Goal: Task Accomplishment & Management: Manage account settings

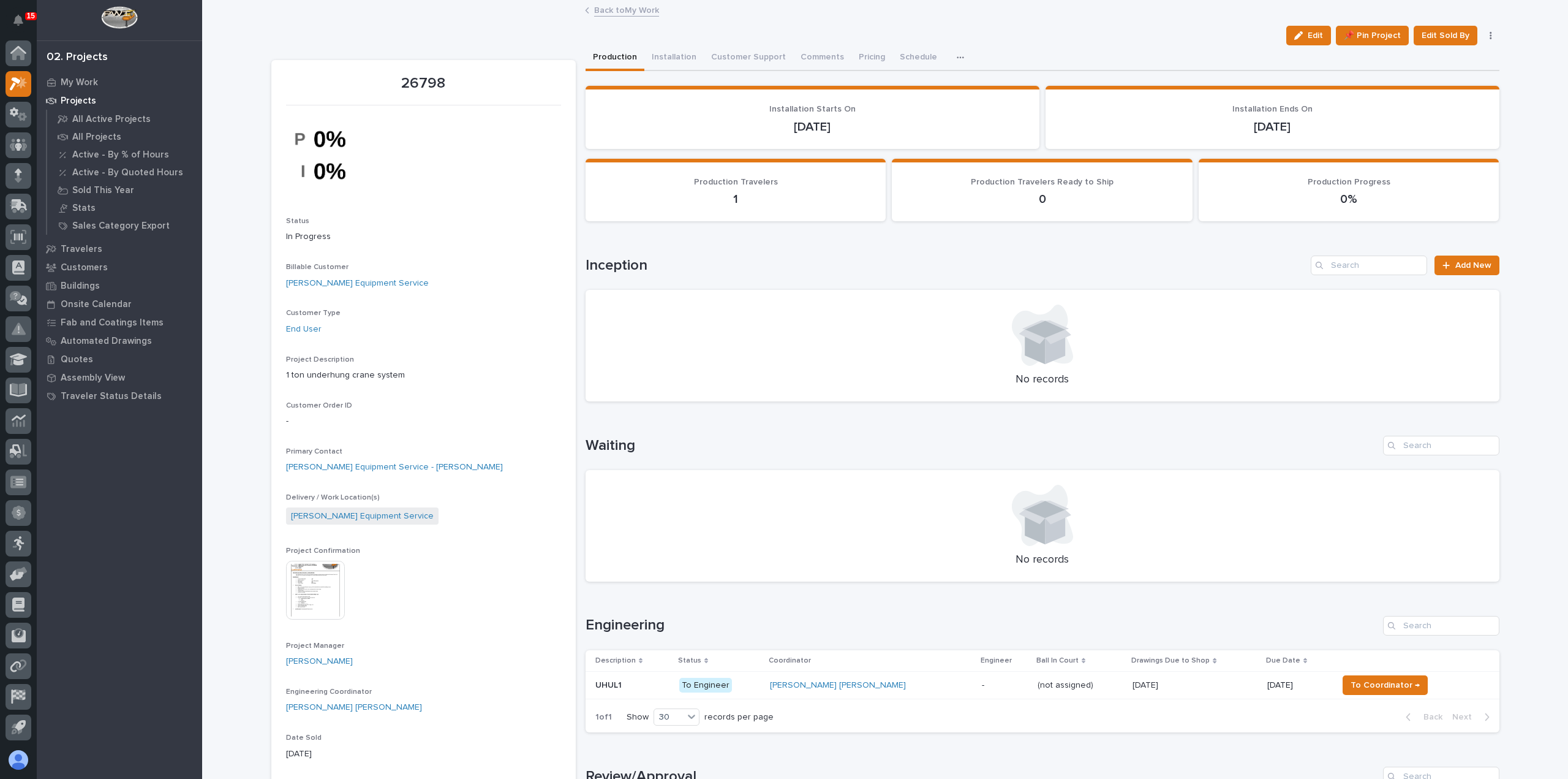
click at [638, 11] on link "Back to My Work" at bounding box center [627, 10] width 65 height 14
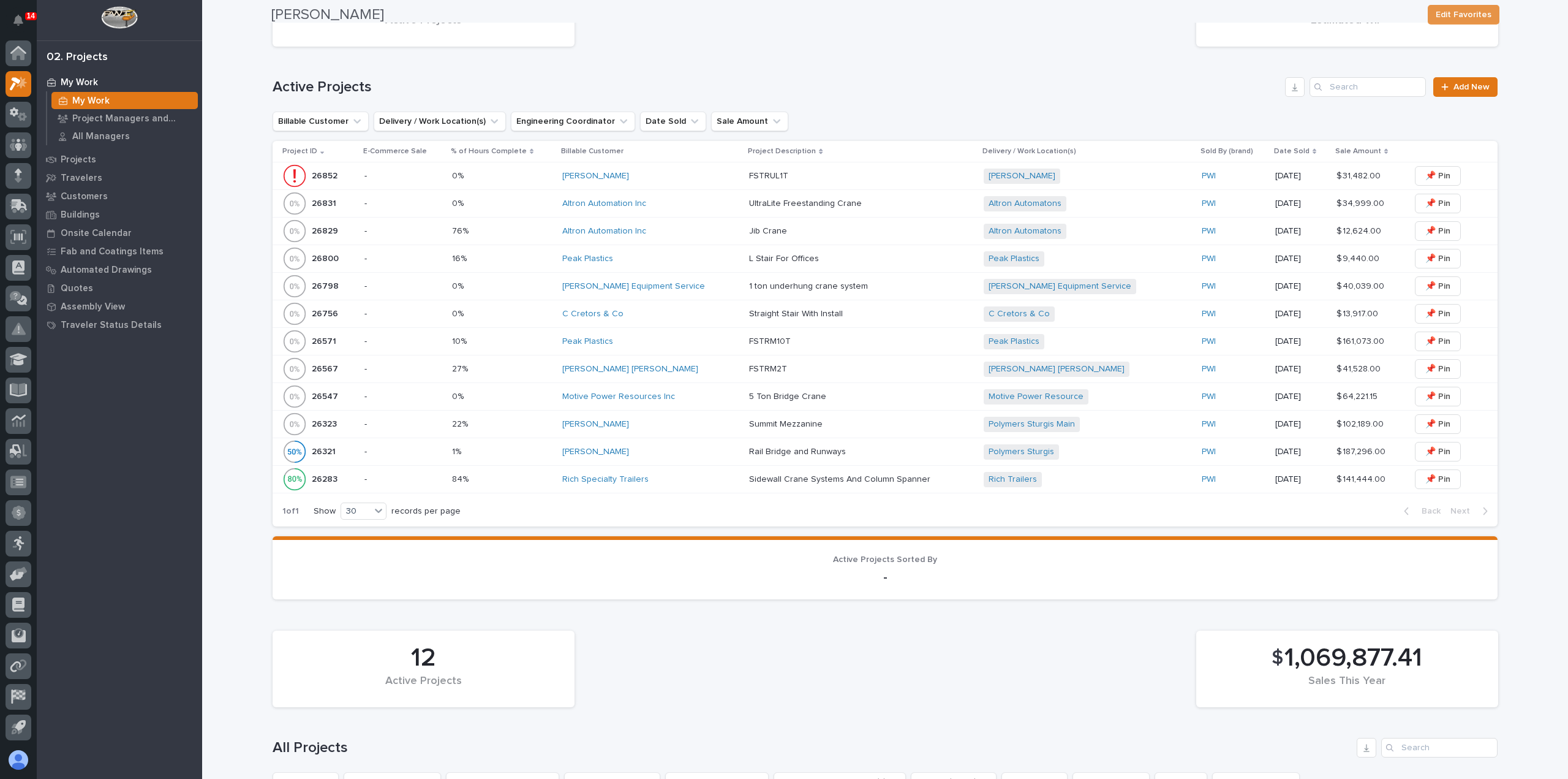
scroll to position [368, 0]
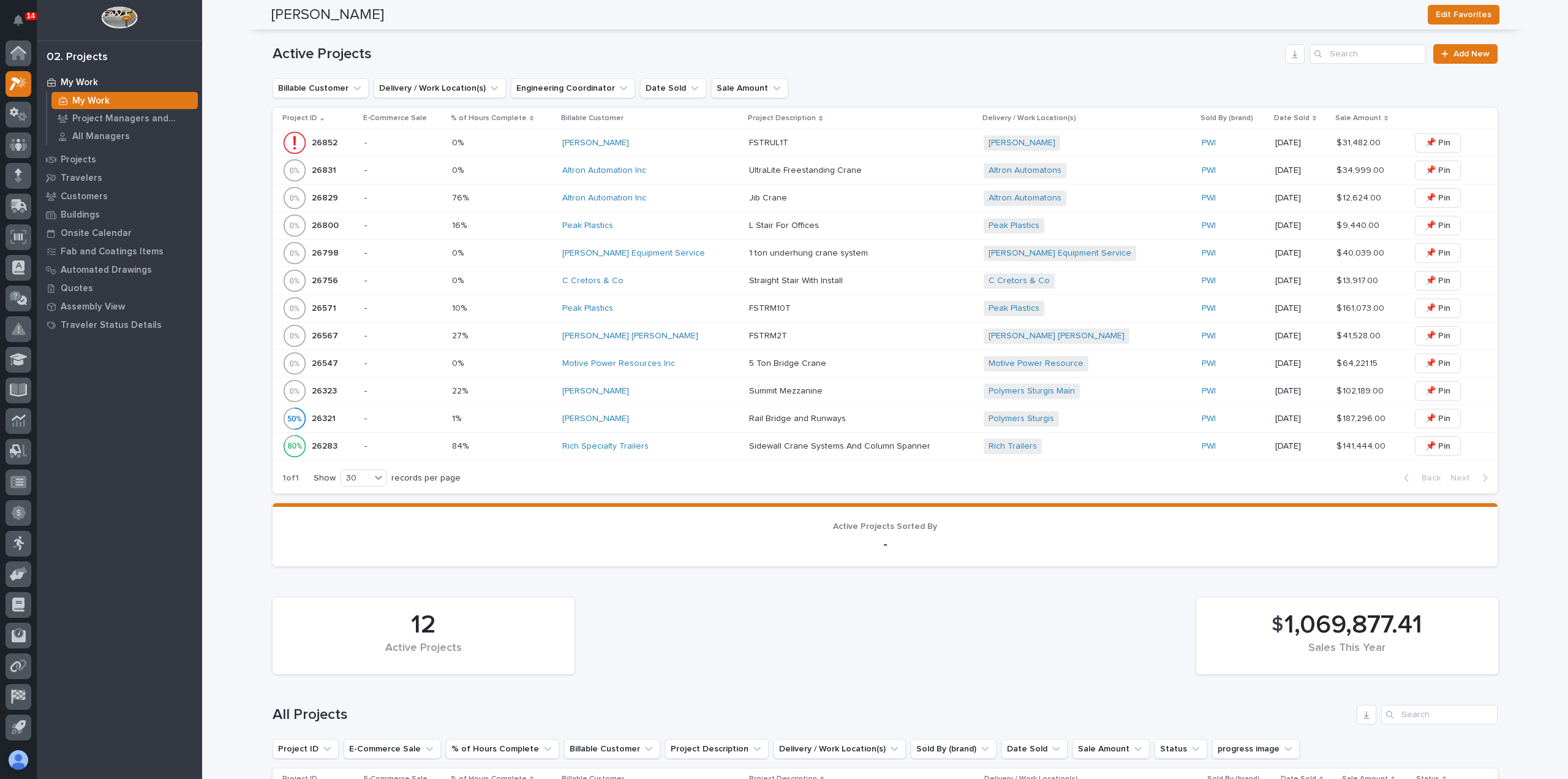
click at [682, 226] on div "Peak Plastics" at bounding box center [651, 225] width 177 height 10
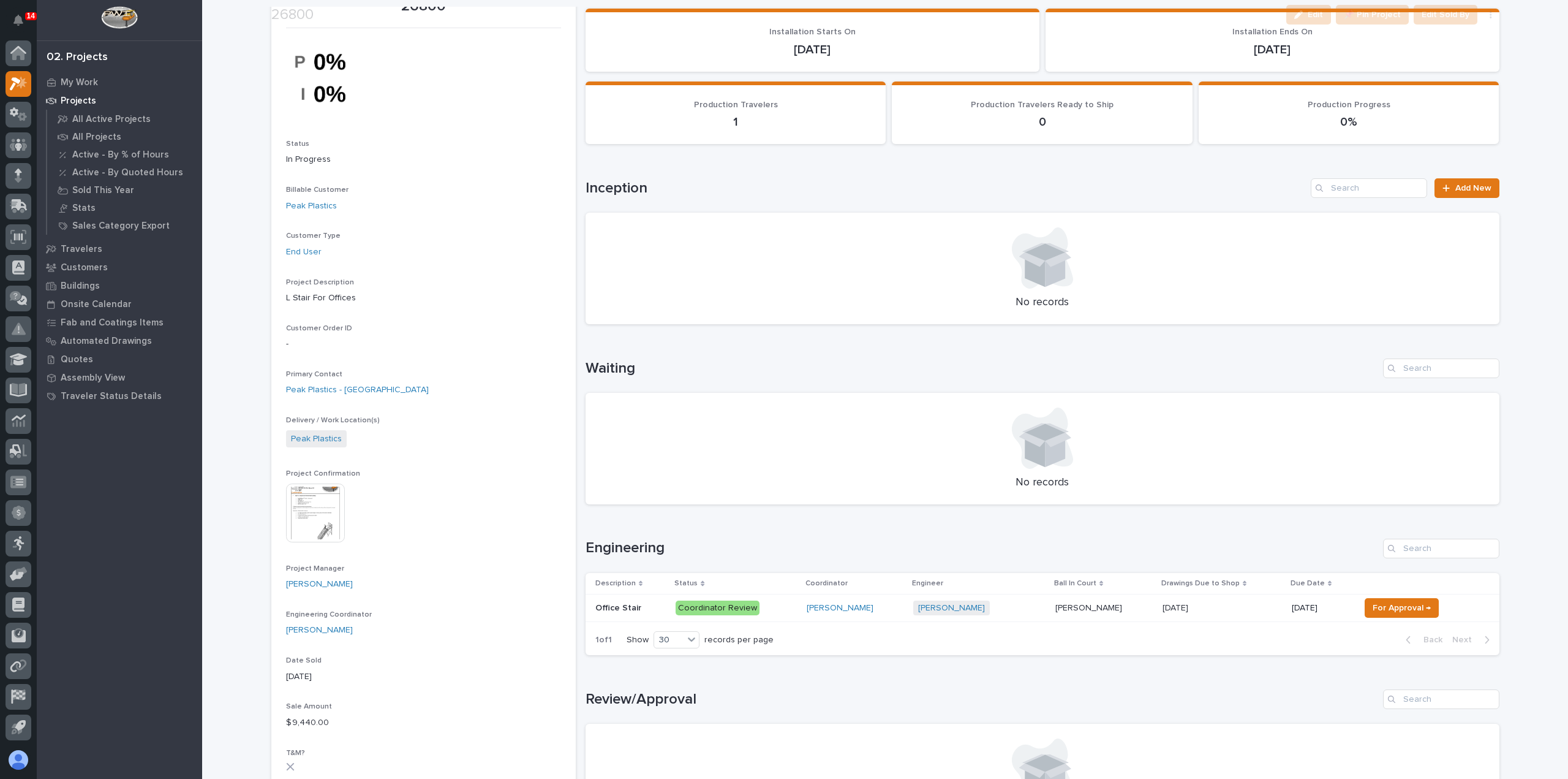
scroll to position [245, 0]
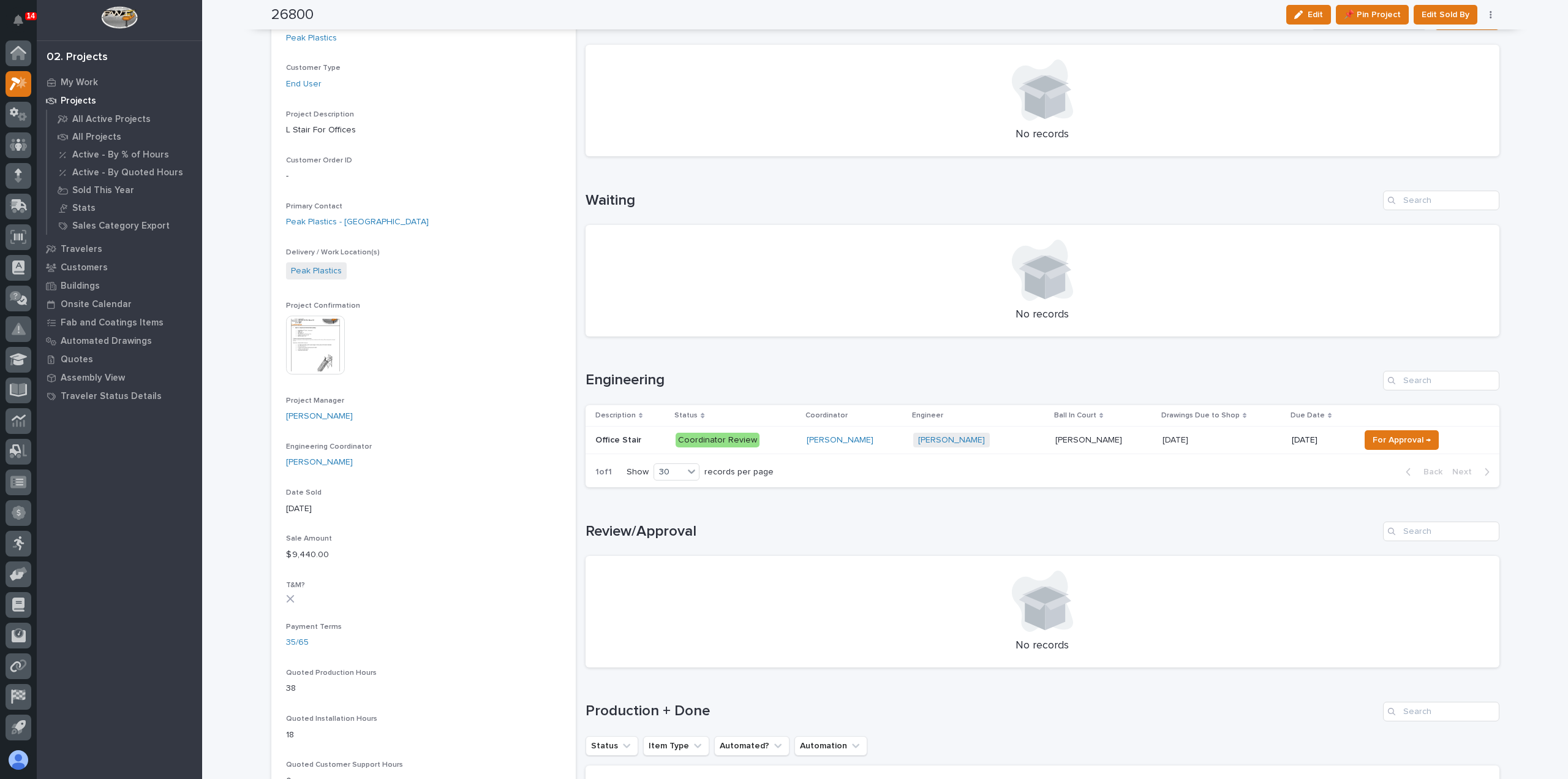
click at [888, 445] on div "[PERSON_NAME]" at bounding box center [855, 440] width 97 height 20
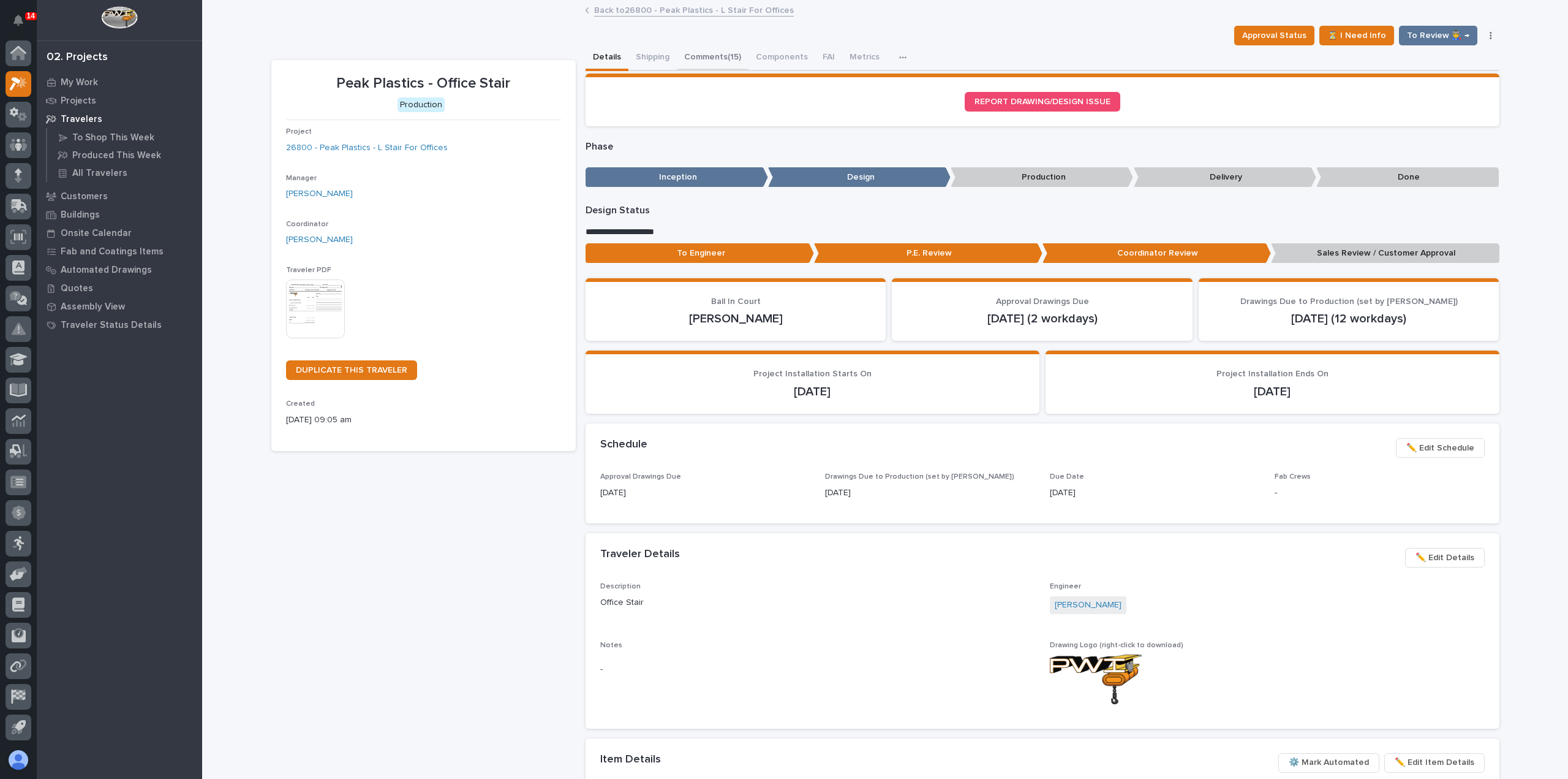
click at [699, 61] on button "Comments (15)" at bounding box center [712, 58] width 72 height 26
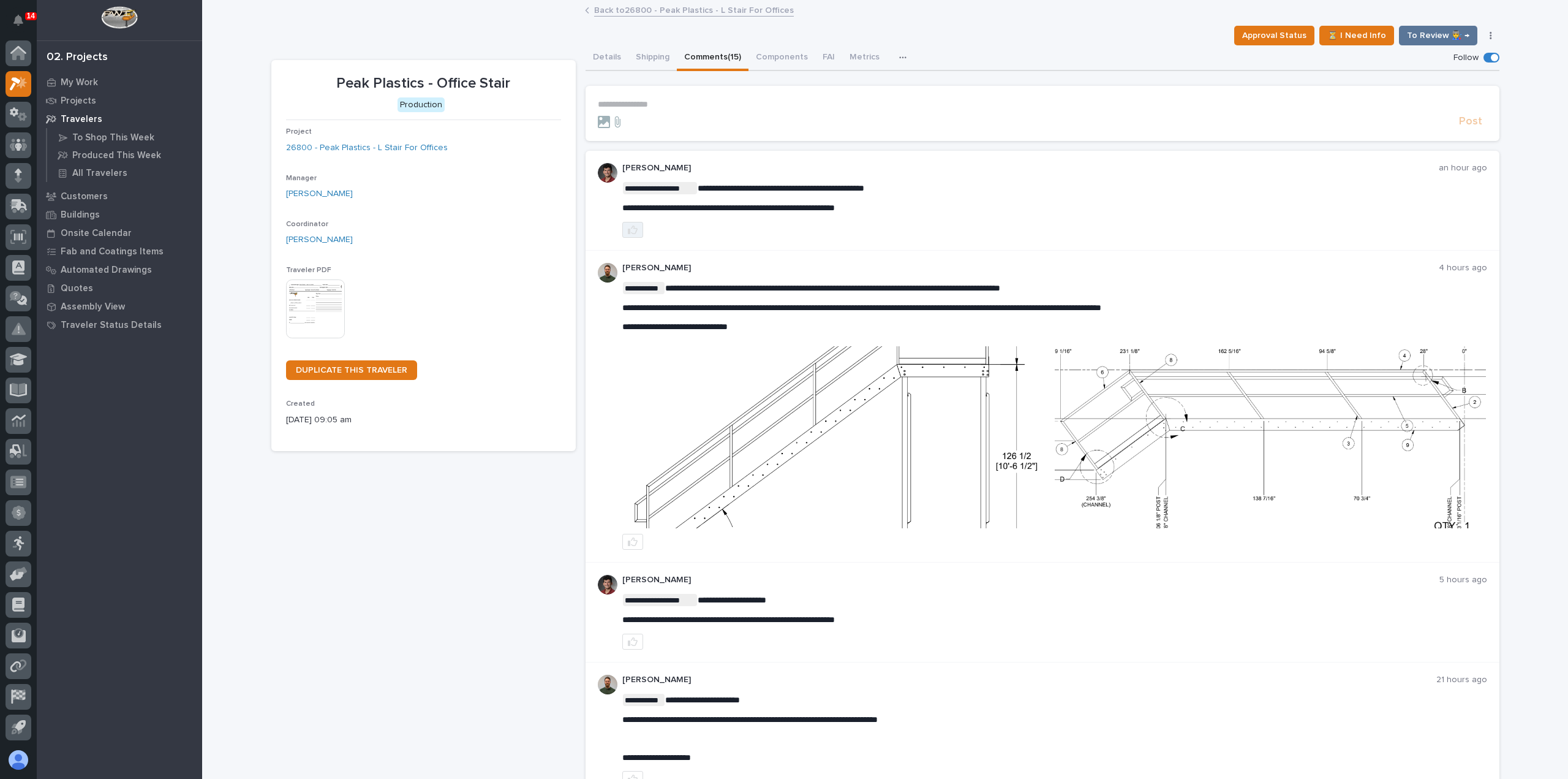
click at [634, 229] on button "button" at bounding box center [632, 229] width 21 height 16
click at [634, 11] on link "Back to 26800 - Peak Plastics - L Stair For Offices" at bounding box center [694, 10] width 199 height 14
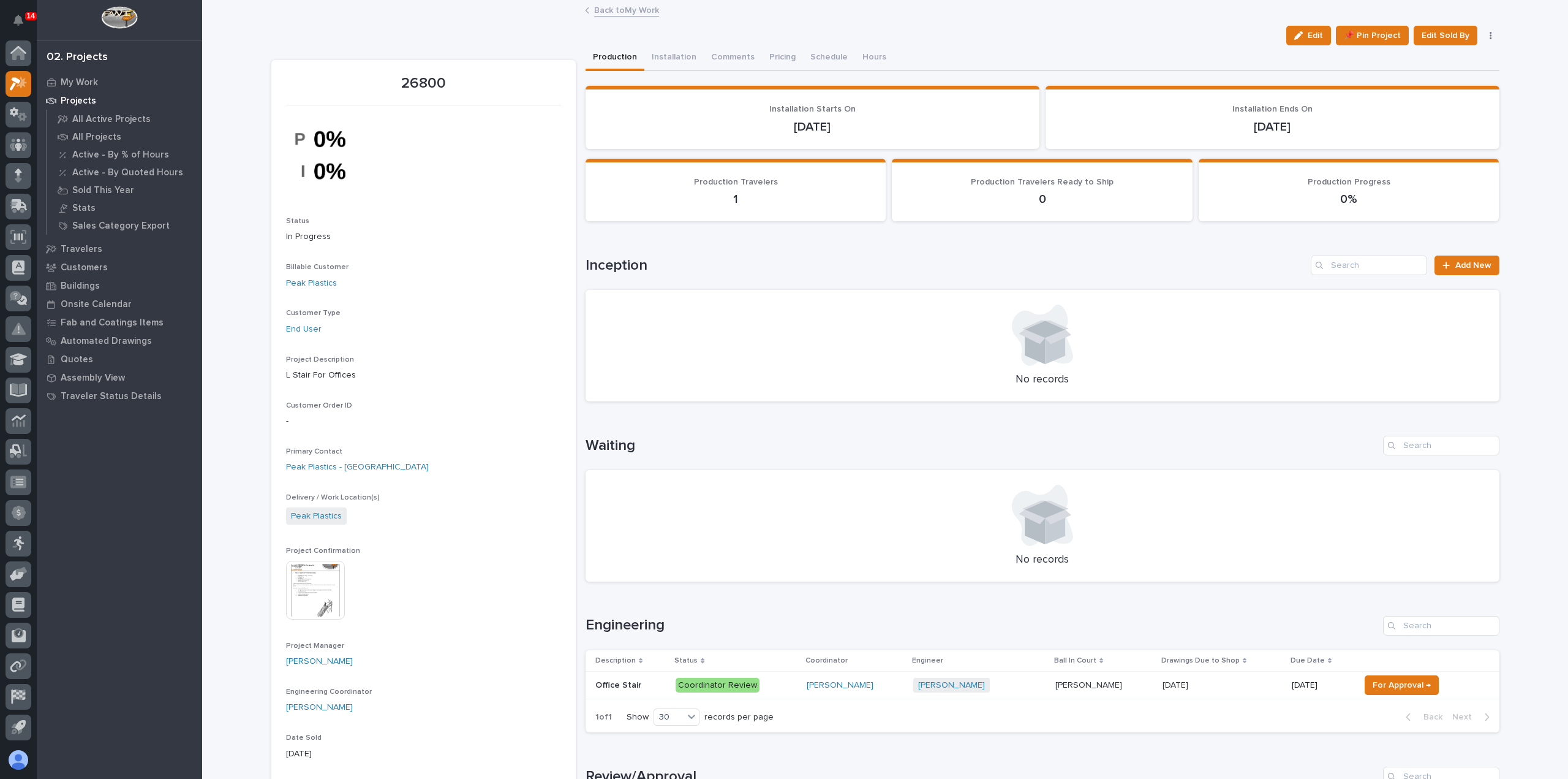
click at [634, 11] on link "Back to My Work" at bounding box center [627, 10] width 65 height 14
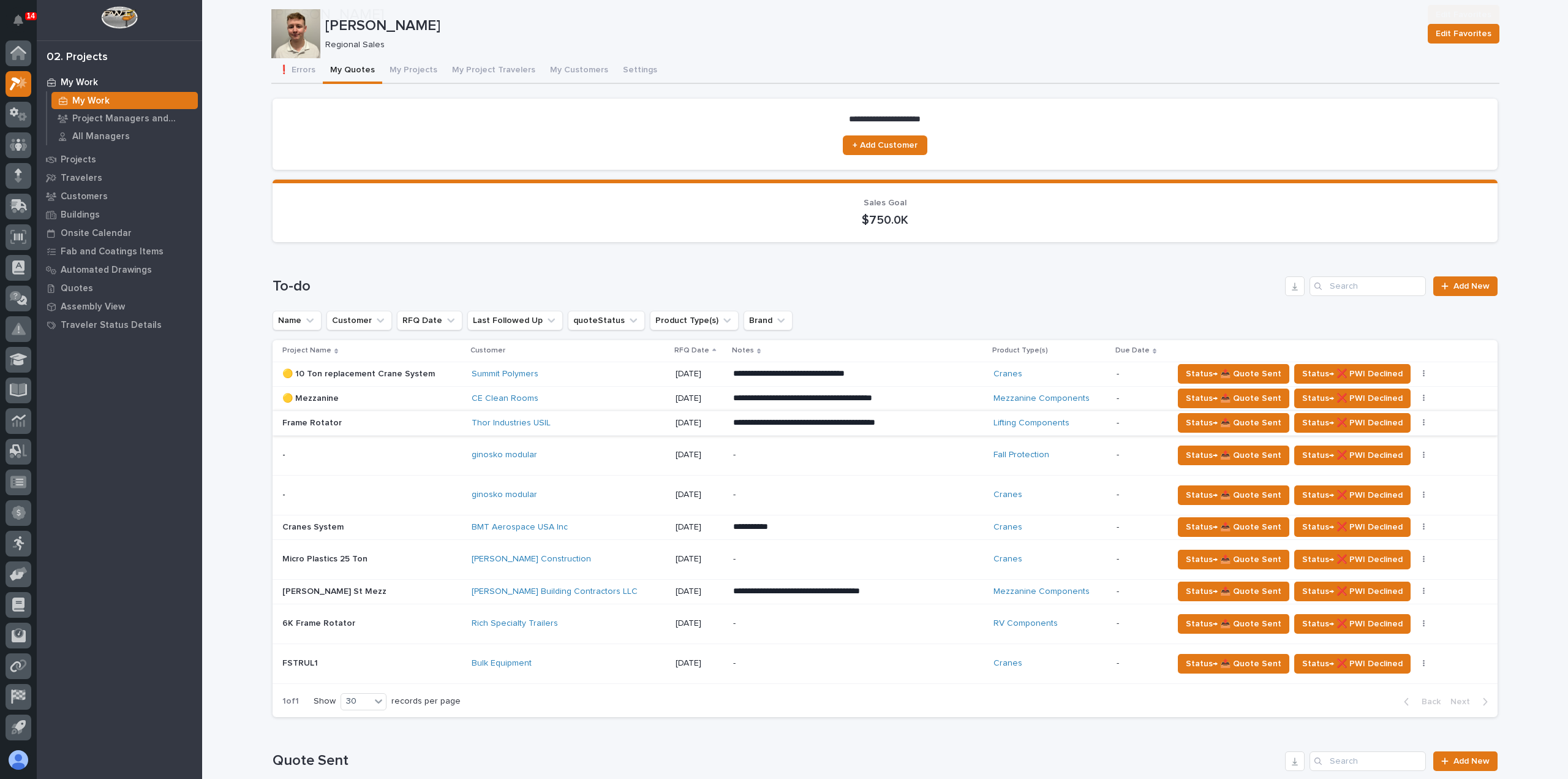
scroll to position [78, 0]
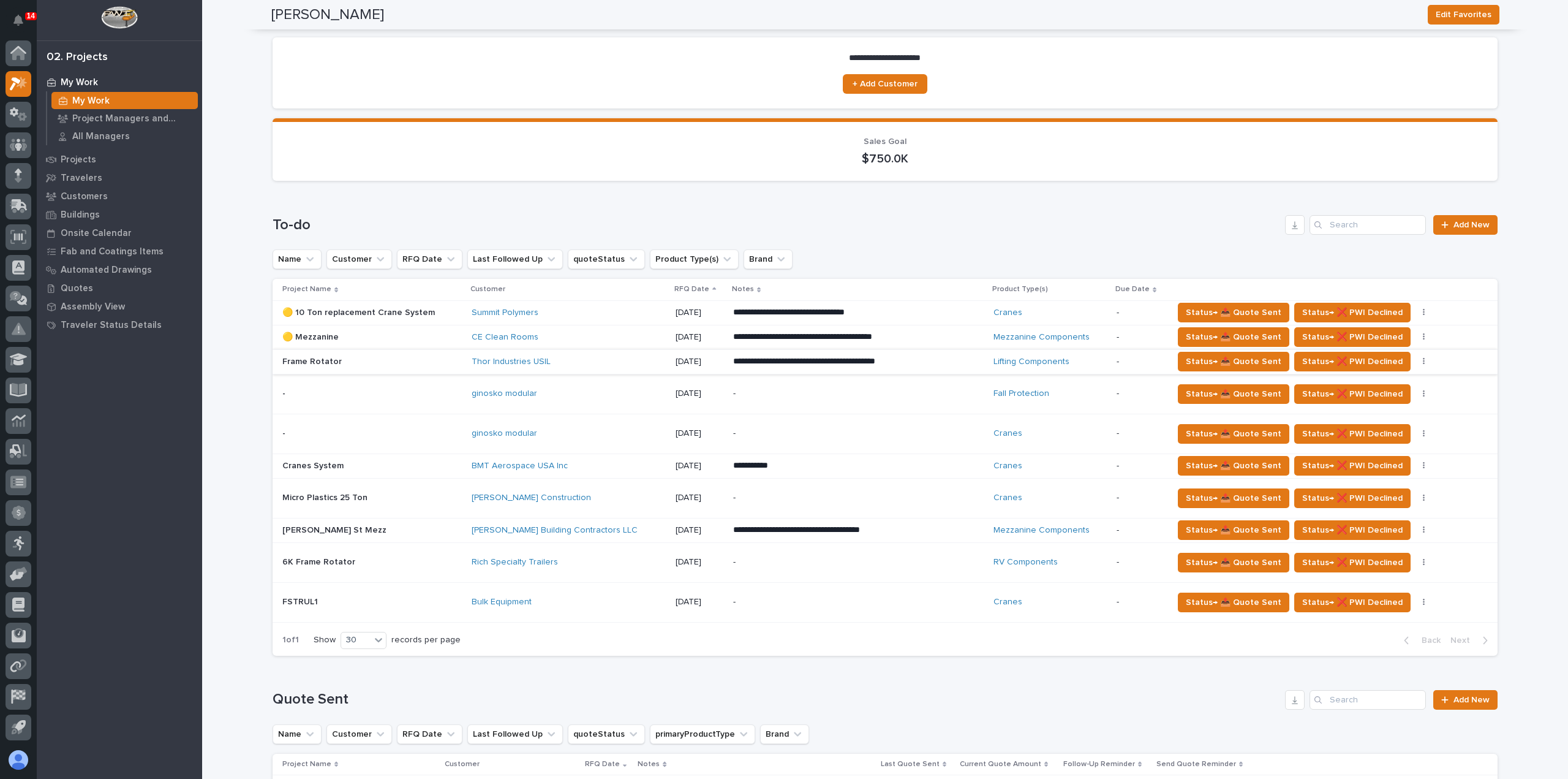
click at [603, 399] on div "ginosko modular" at bounding box center [568, 394] width 194 height 20
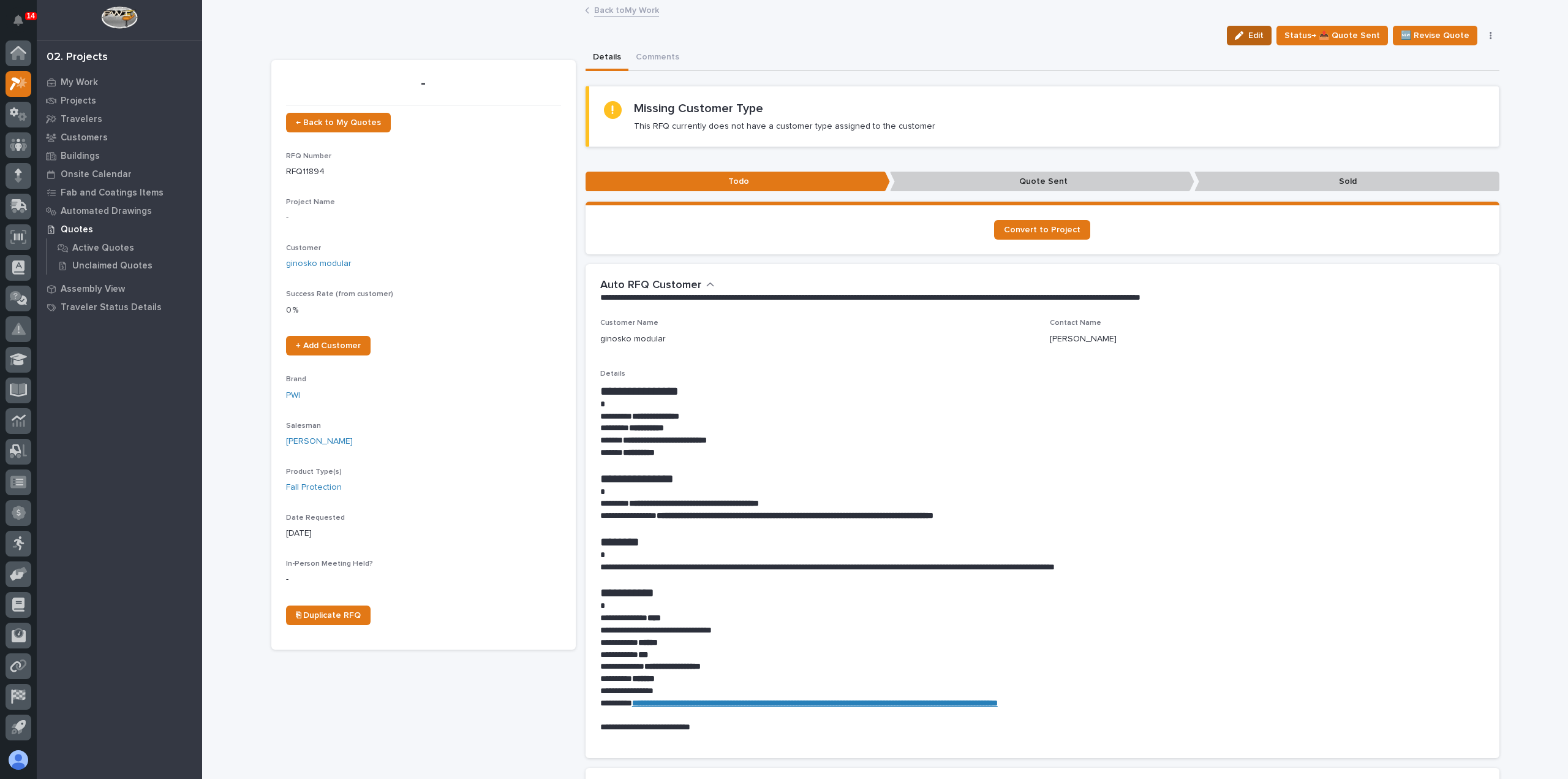
click at [1255, 32] on span "Edit" at bounding box center [1256, 35] width 15 height 11
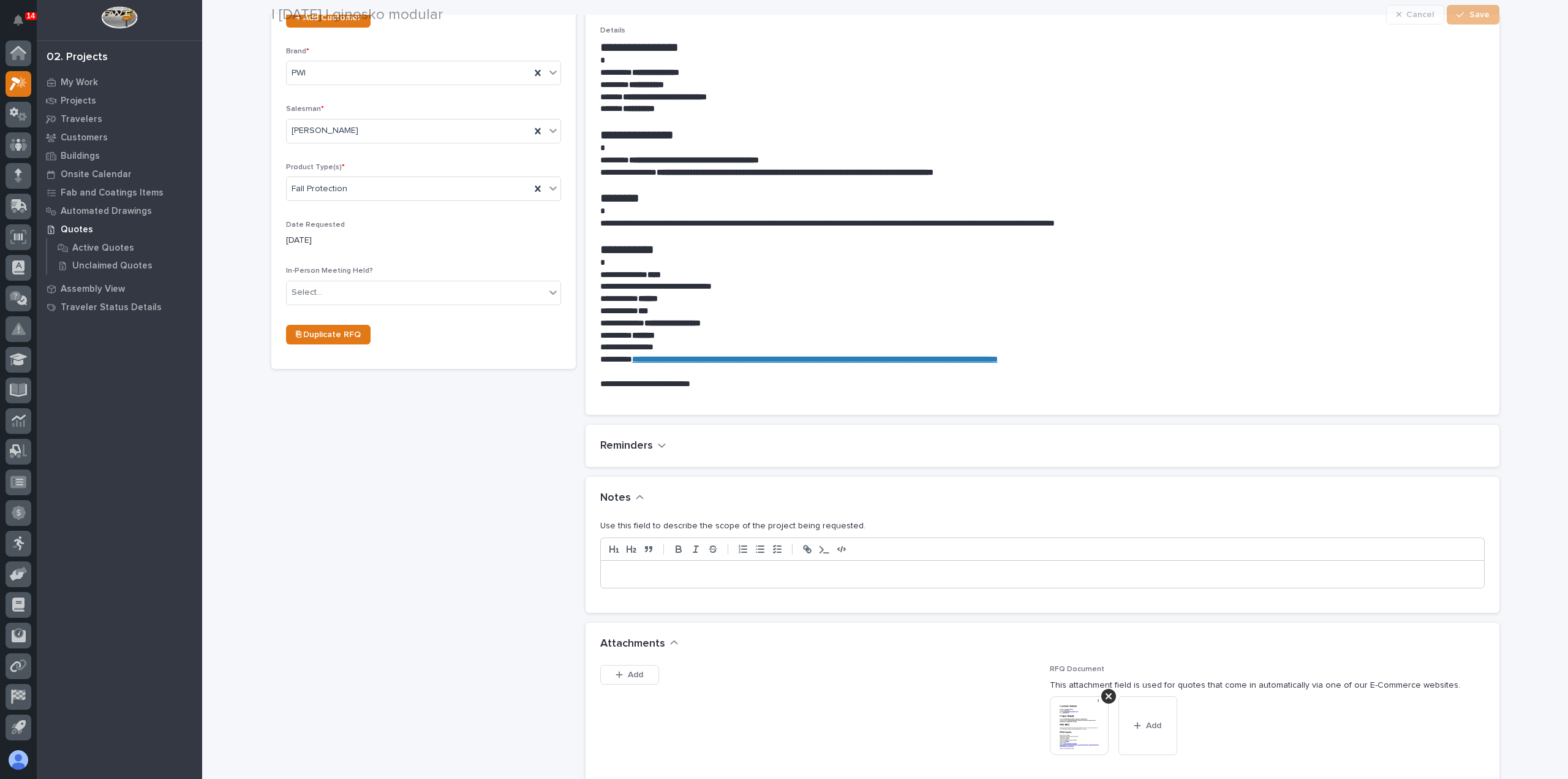
scroll to position [490, 0]
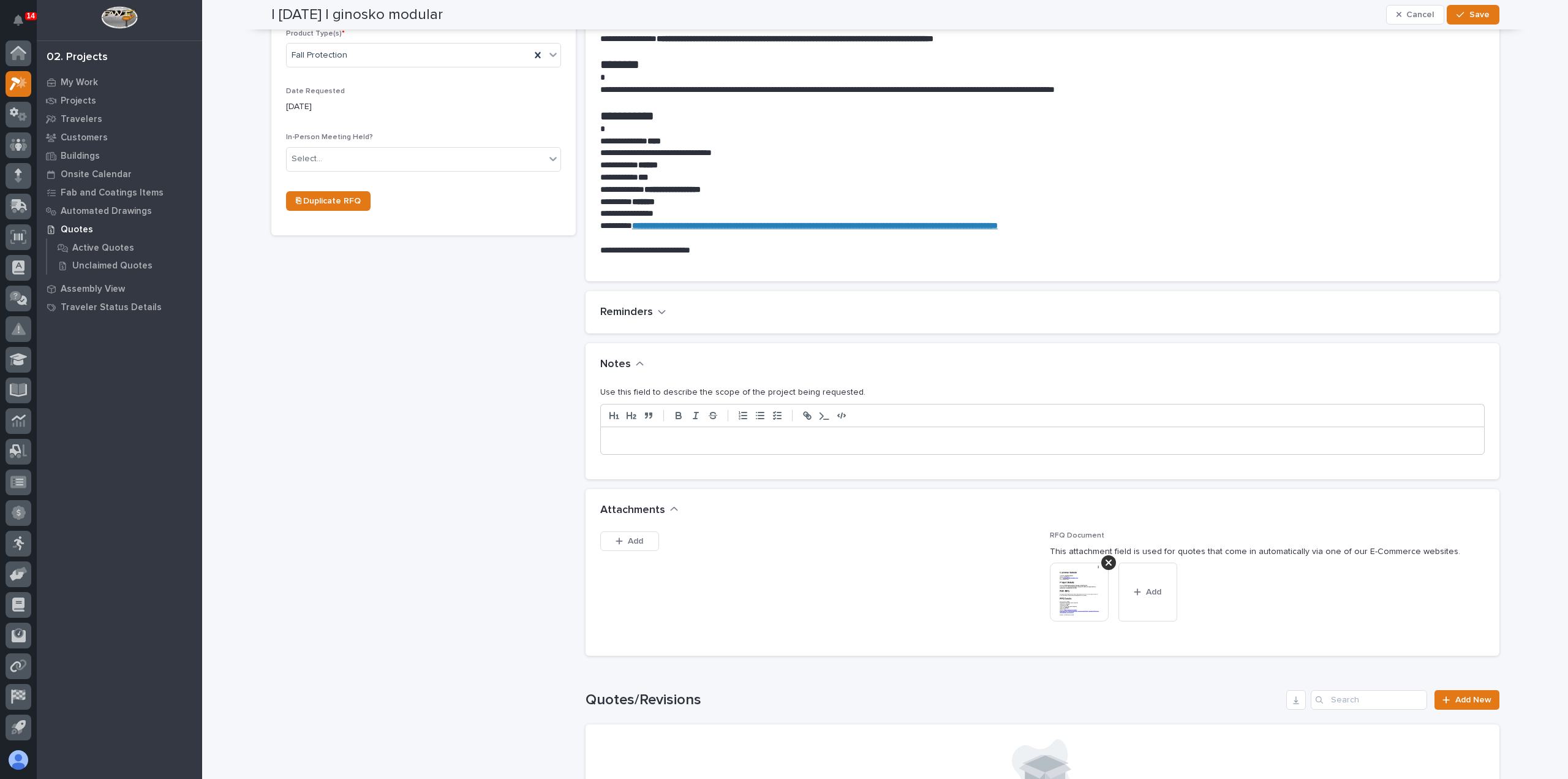
click at [852, 449] on div at bounding box center [1042, 440] width 883 height 27
click at [1469, 13] on span "Save" at bounding box center [1479, 15] width 20 height 11
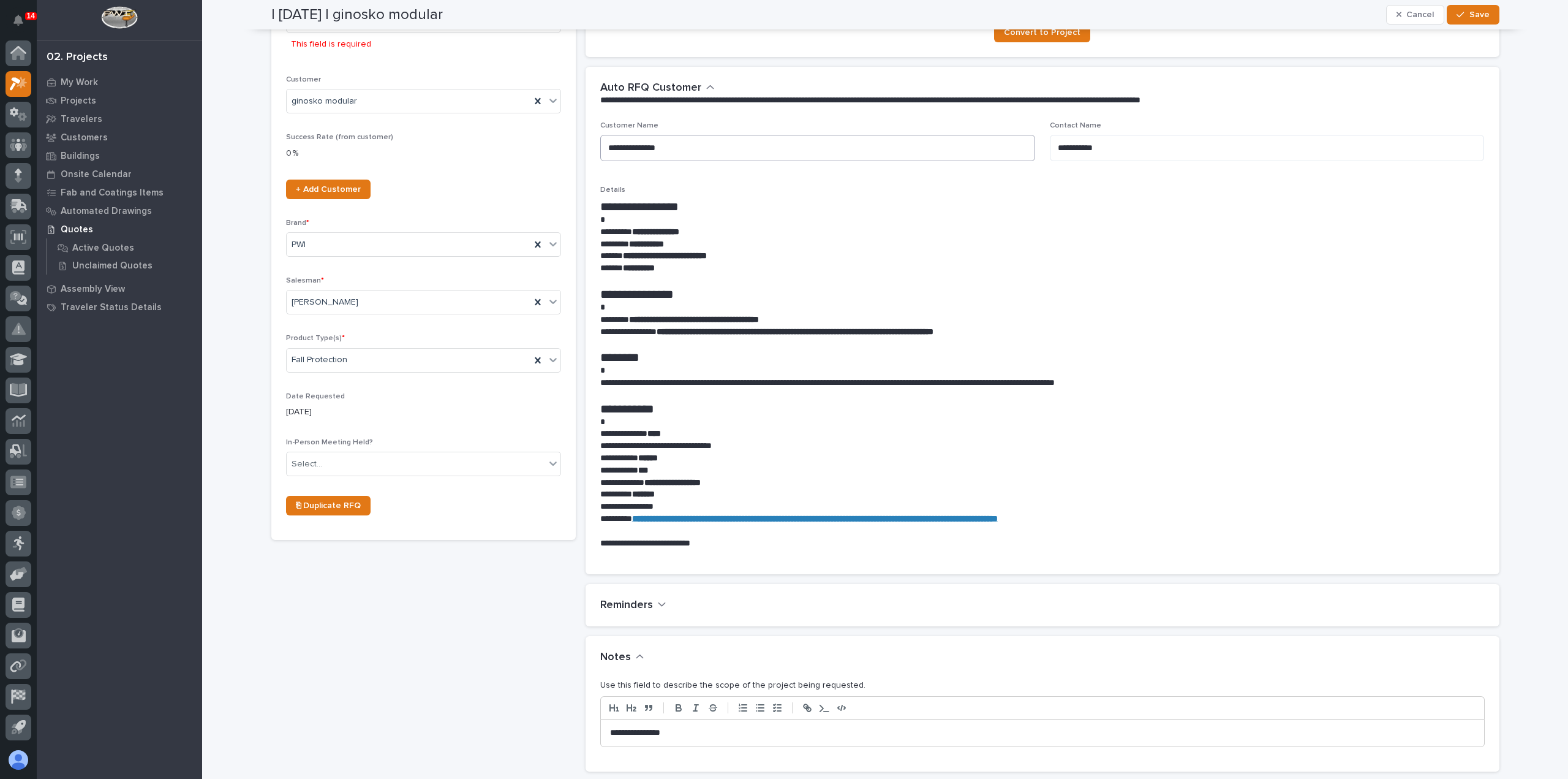
scroll to position [0, 0]
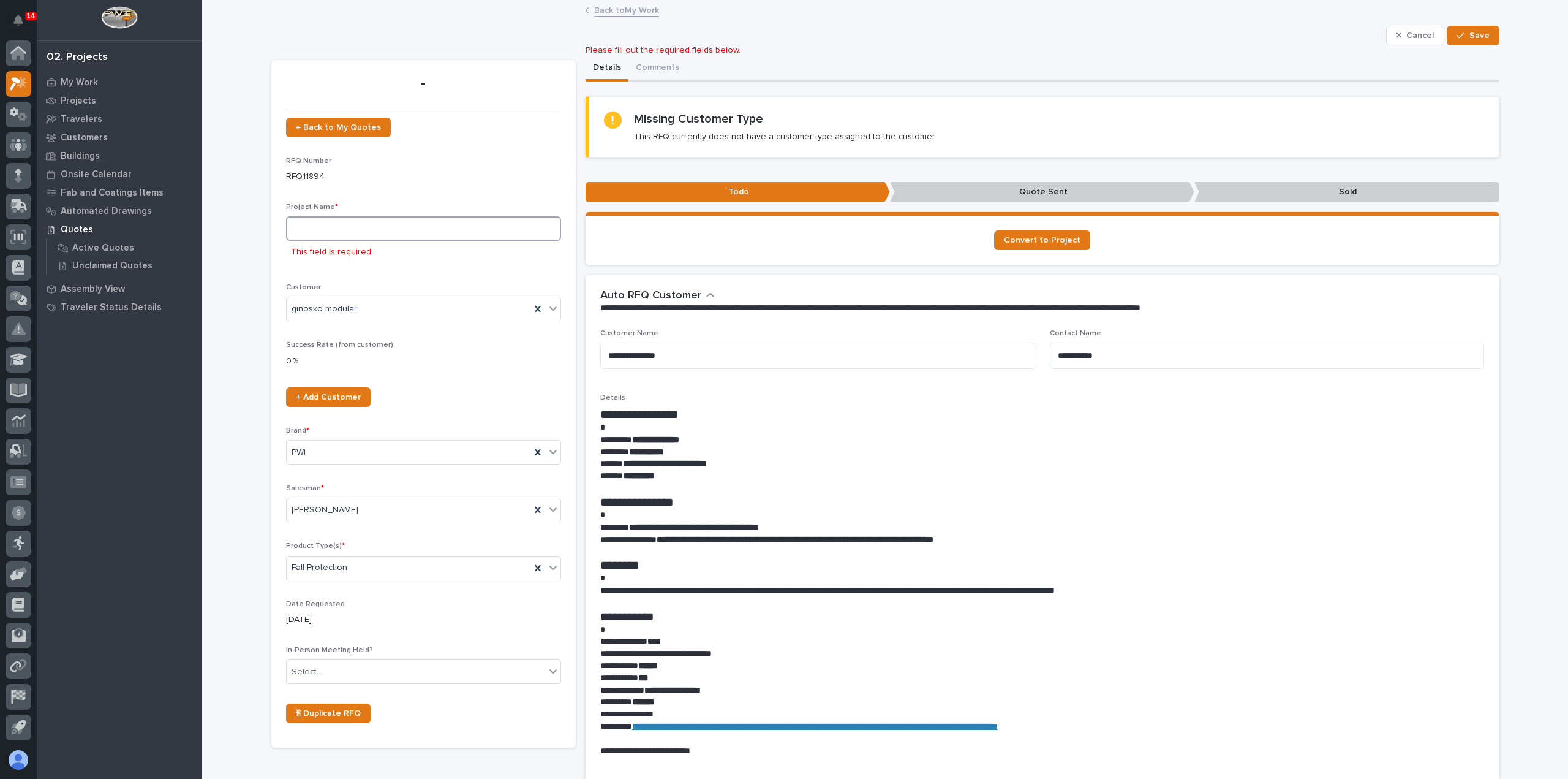
click at [361, 234] on input at bounding box center [423, 229] width 275 height 25
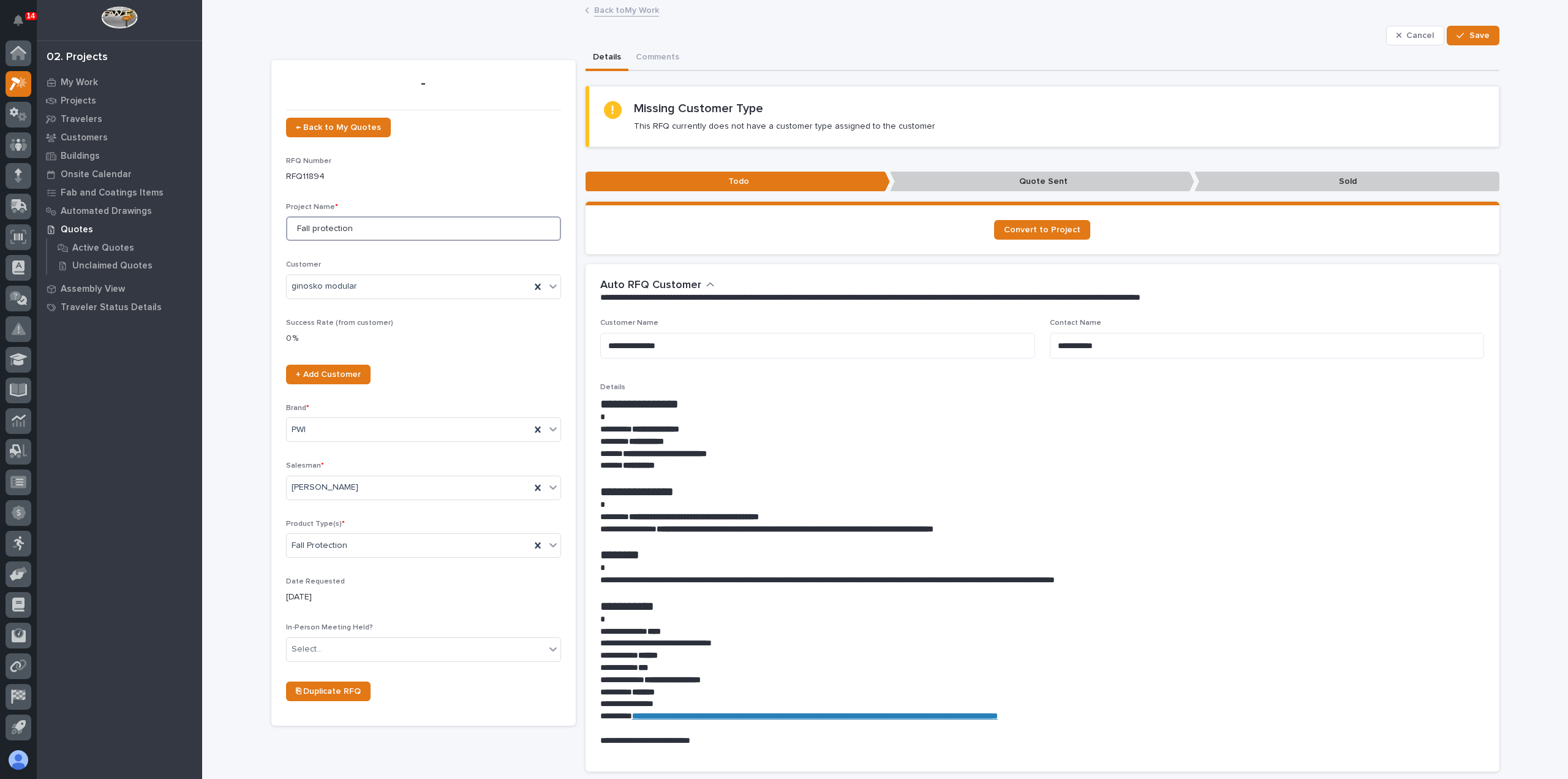
type input "Fall protection"
click at [1470, 38] on span "Save" at bounding box center [1479, 35] width 20 height 11
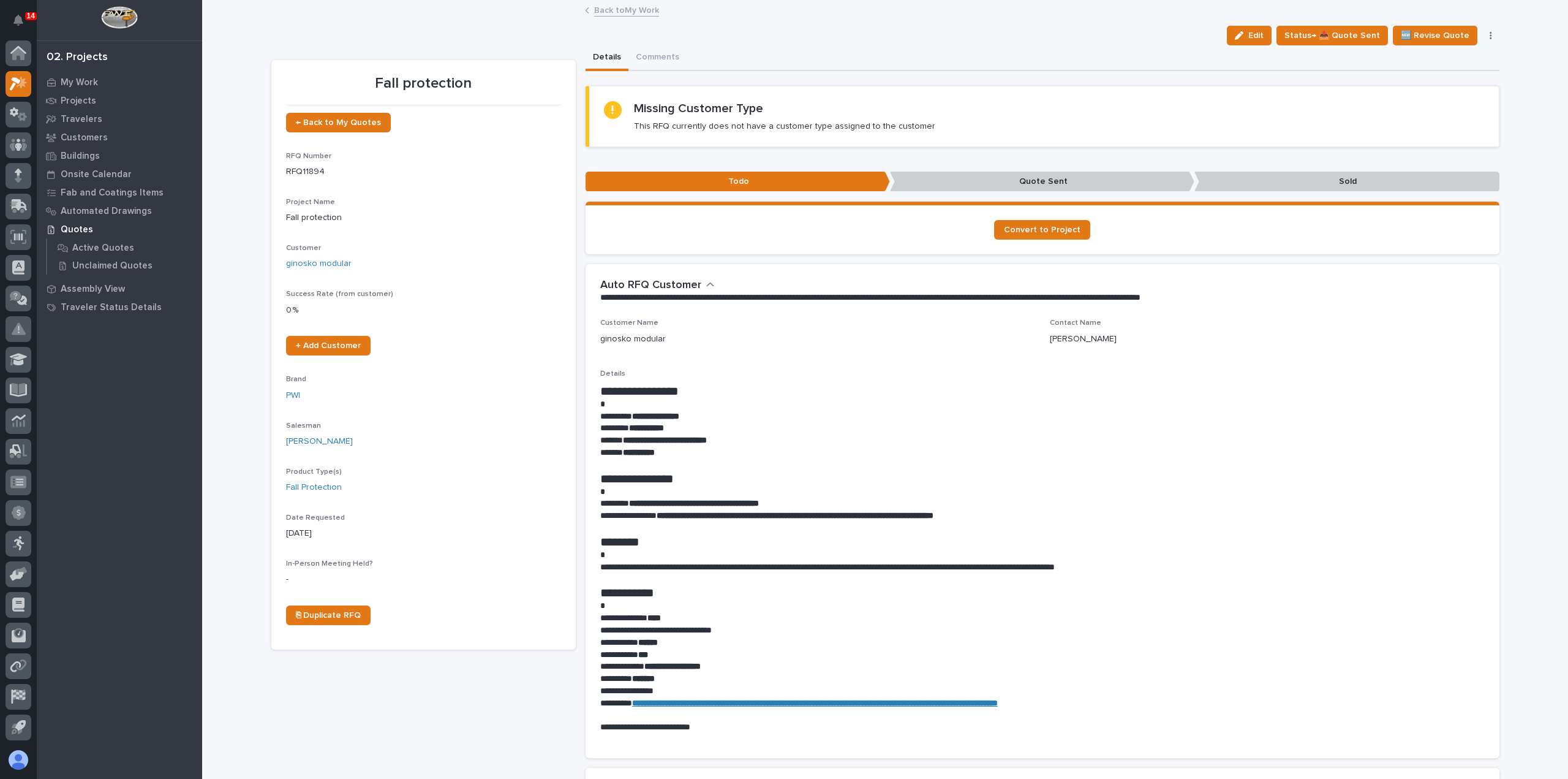
click at [631, 14] on link "Back to My Work" at bounding box center [627, 10] width 65 height 14
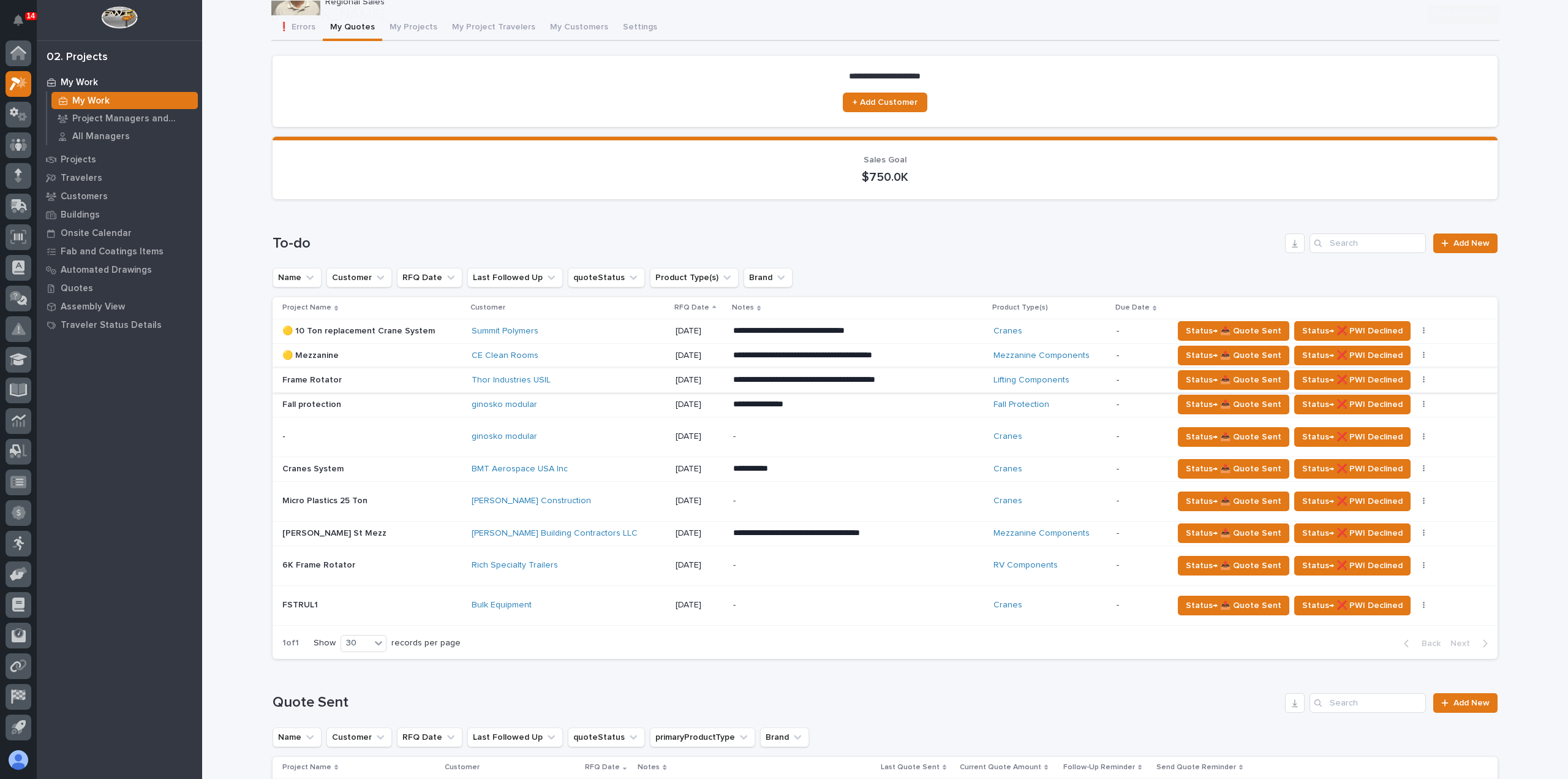
scroll to position [184, 0]
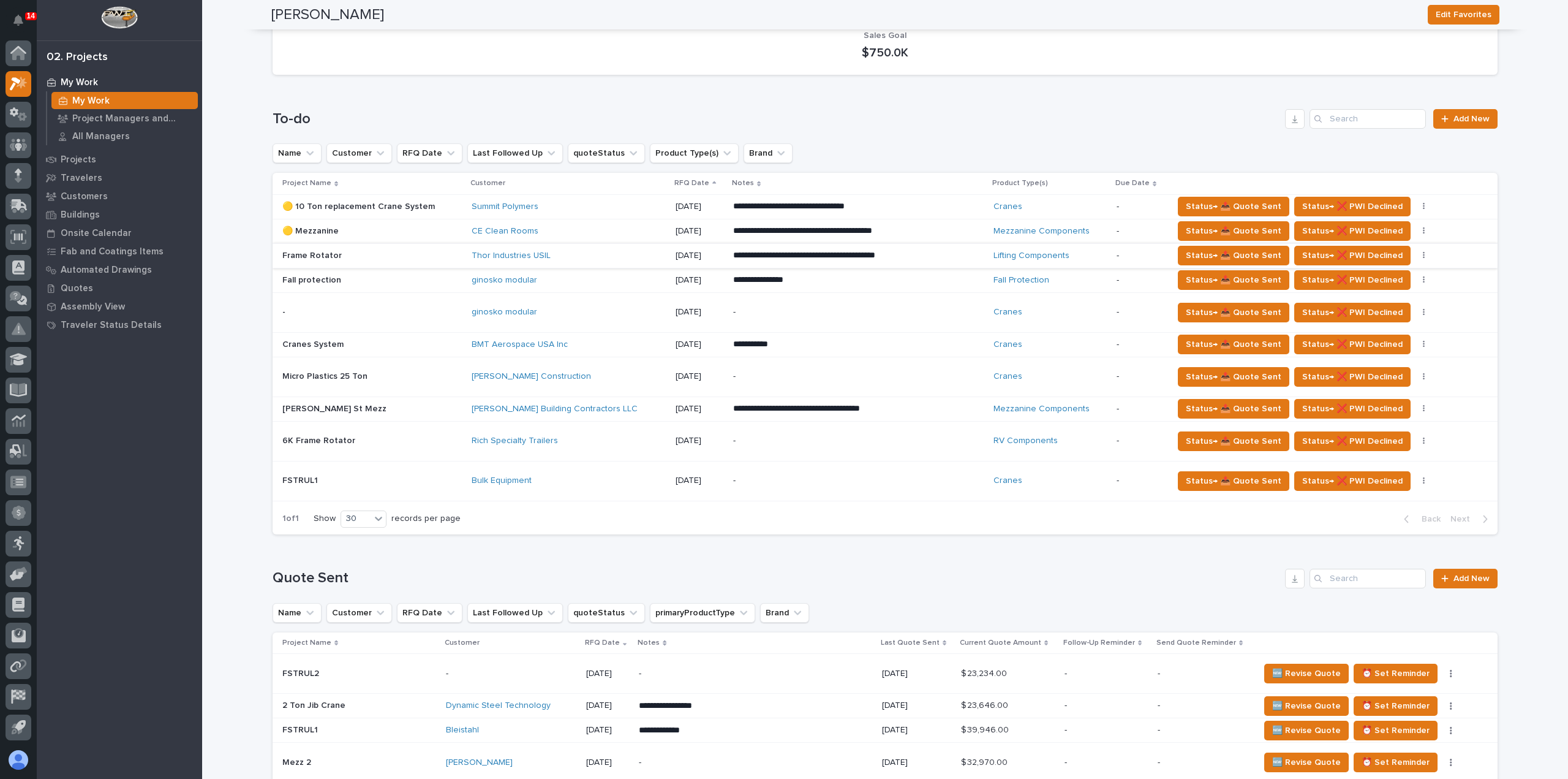
click at [810, 482] on p "-" at bounding box center [840, 481] width 215 height 10
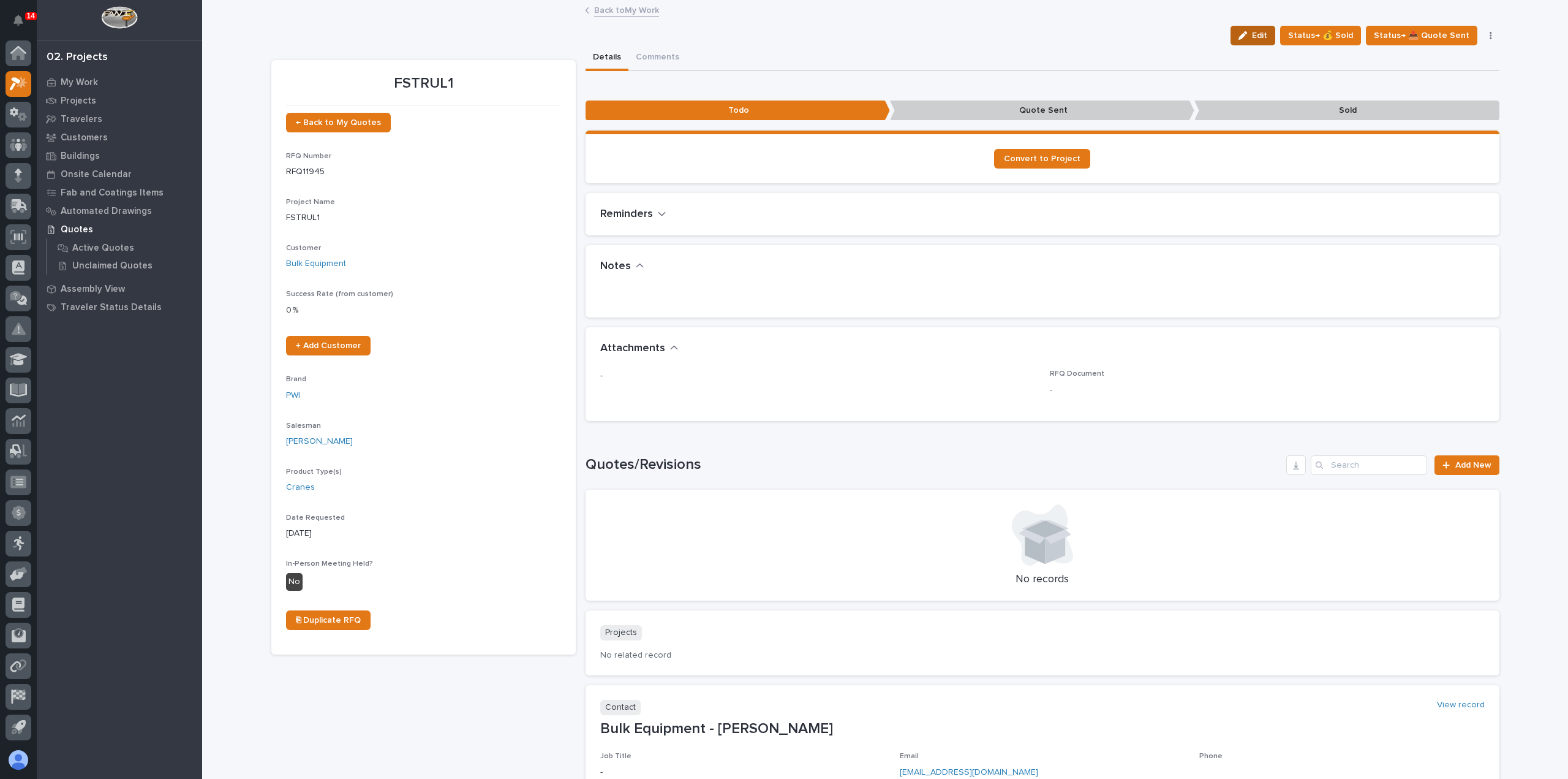
click at [1267, 39] on span "Edit" at bounding box center [1260, 35] width 15 height 11
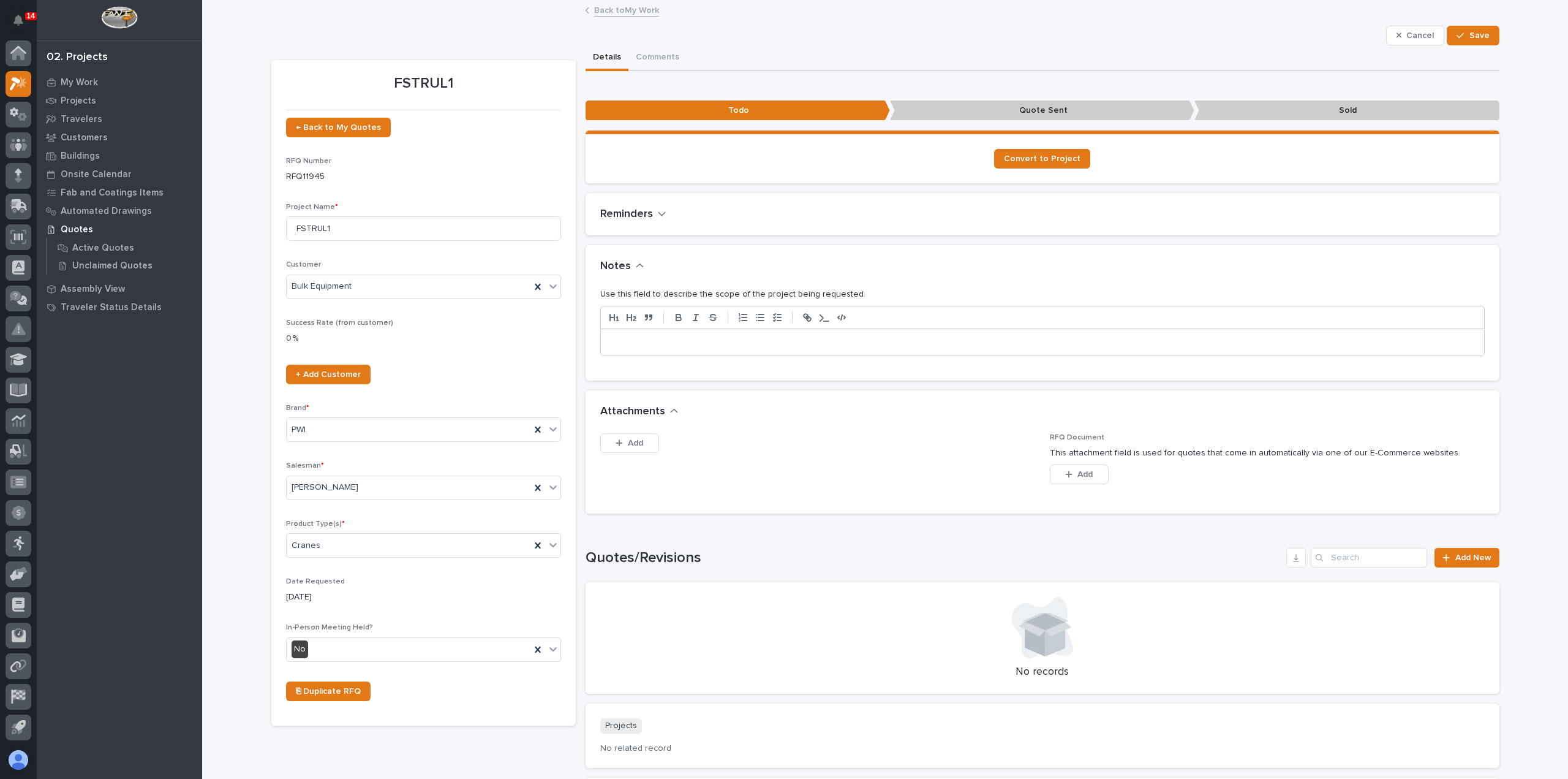
click at [707, 336] on p at bounding box center [1043, 342] width 865 height 12
click at [1457, 38] on icon "button" at bounding box center [1460, 35] width 8 height 9
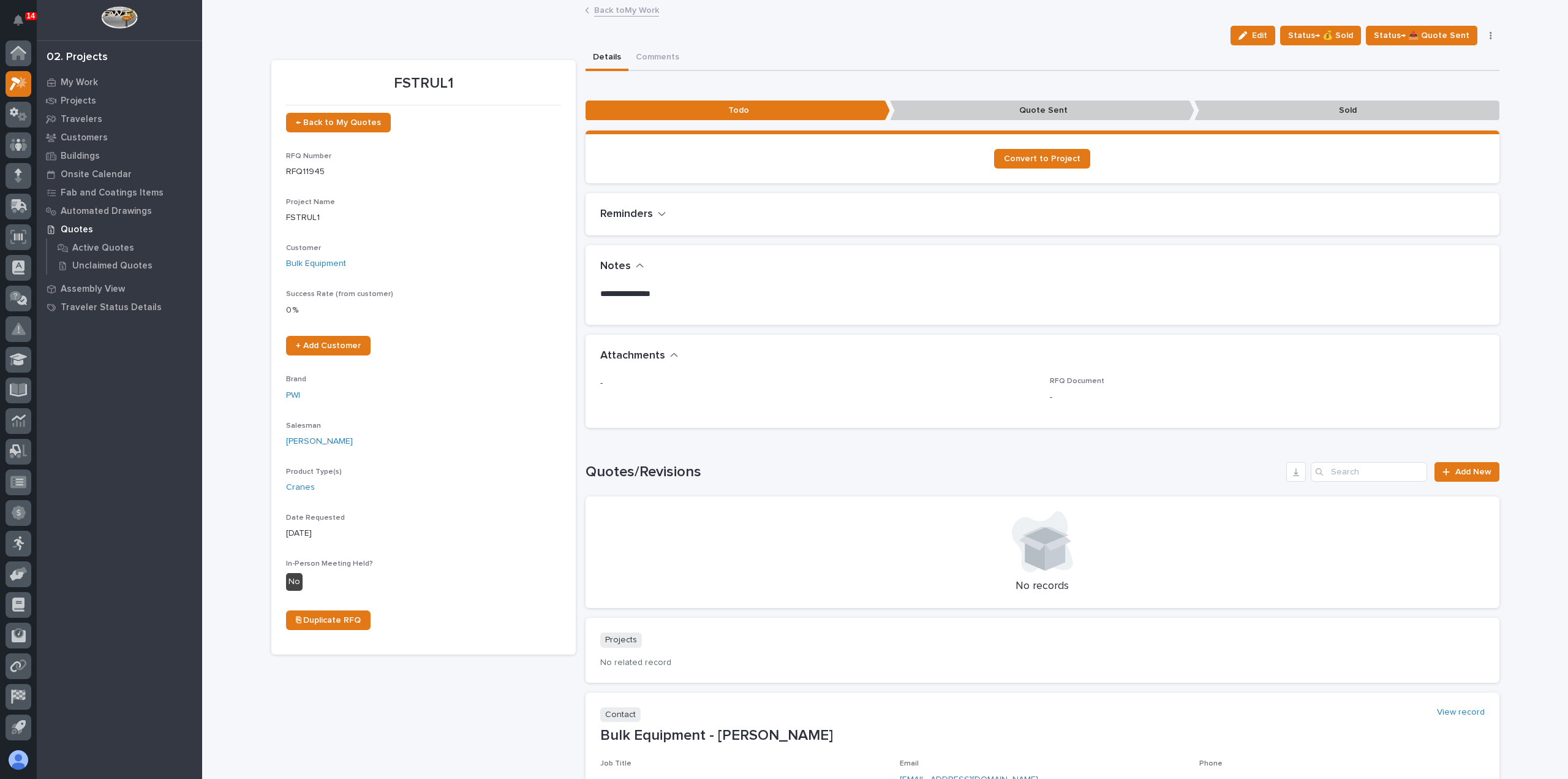
click at [607, 10] on link "Back to My Work" at bounding box center [627, 10] width 65 height 14
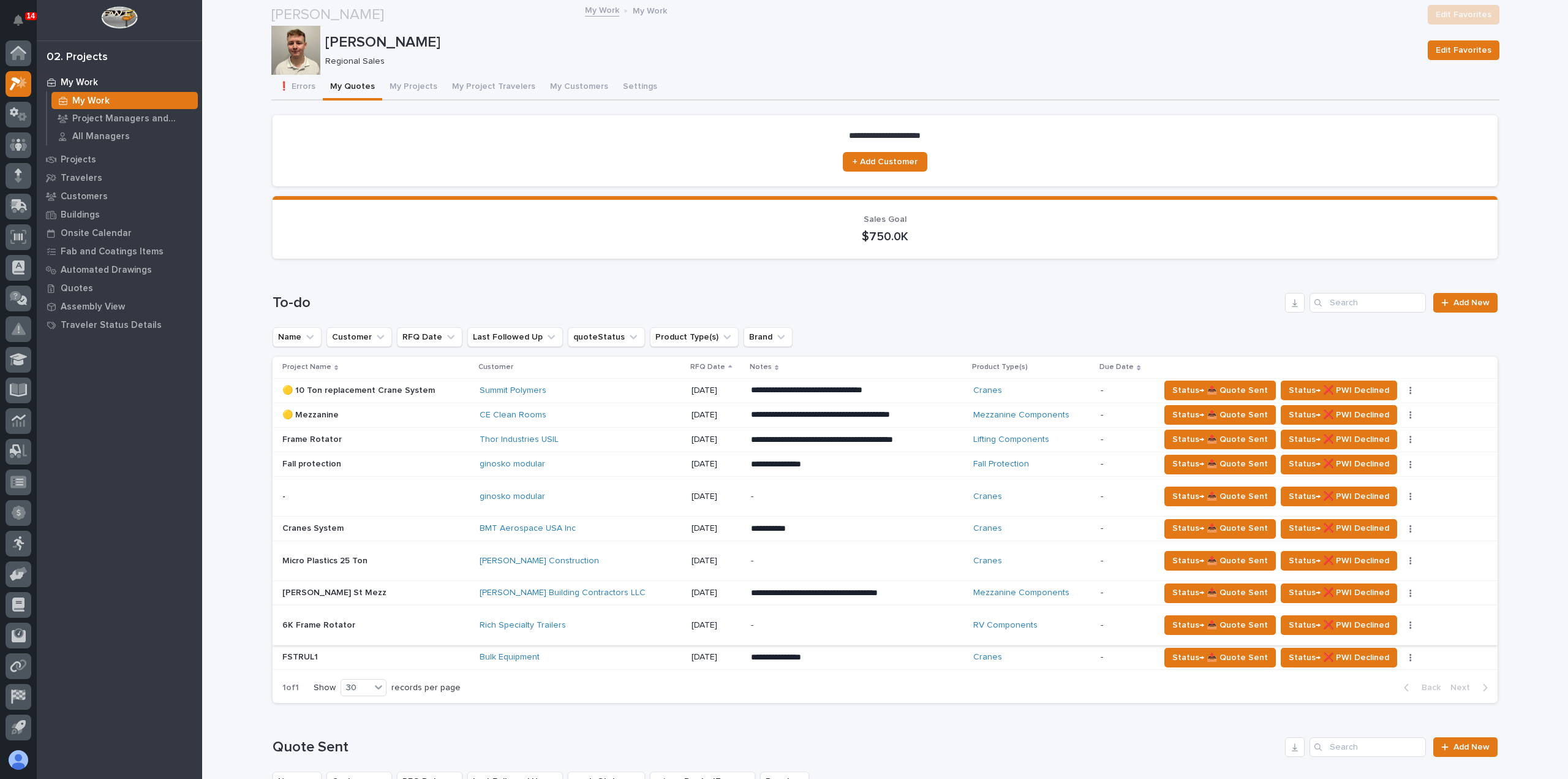
scroll to position [184, 0]
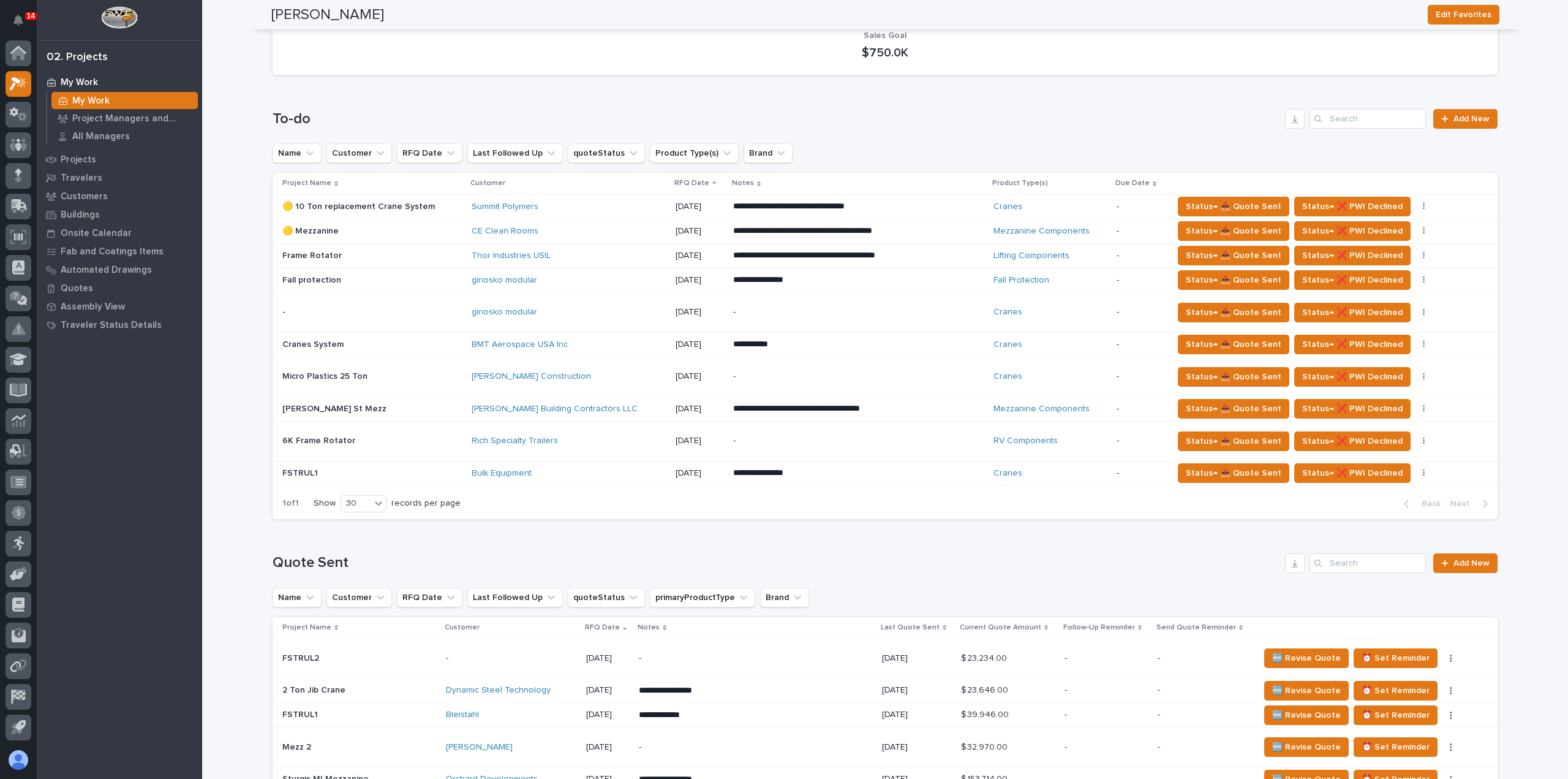
click at [749, 379] on p "-" at bounding box center [840, 376] width 215 height 10
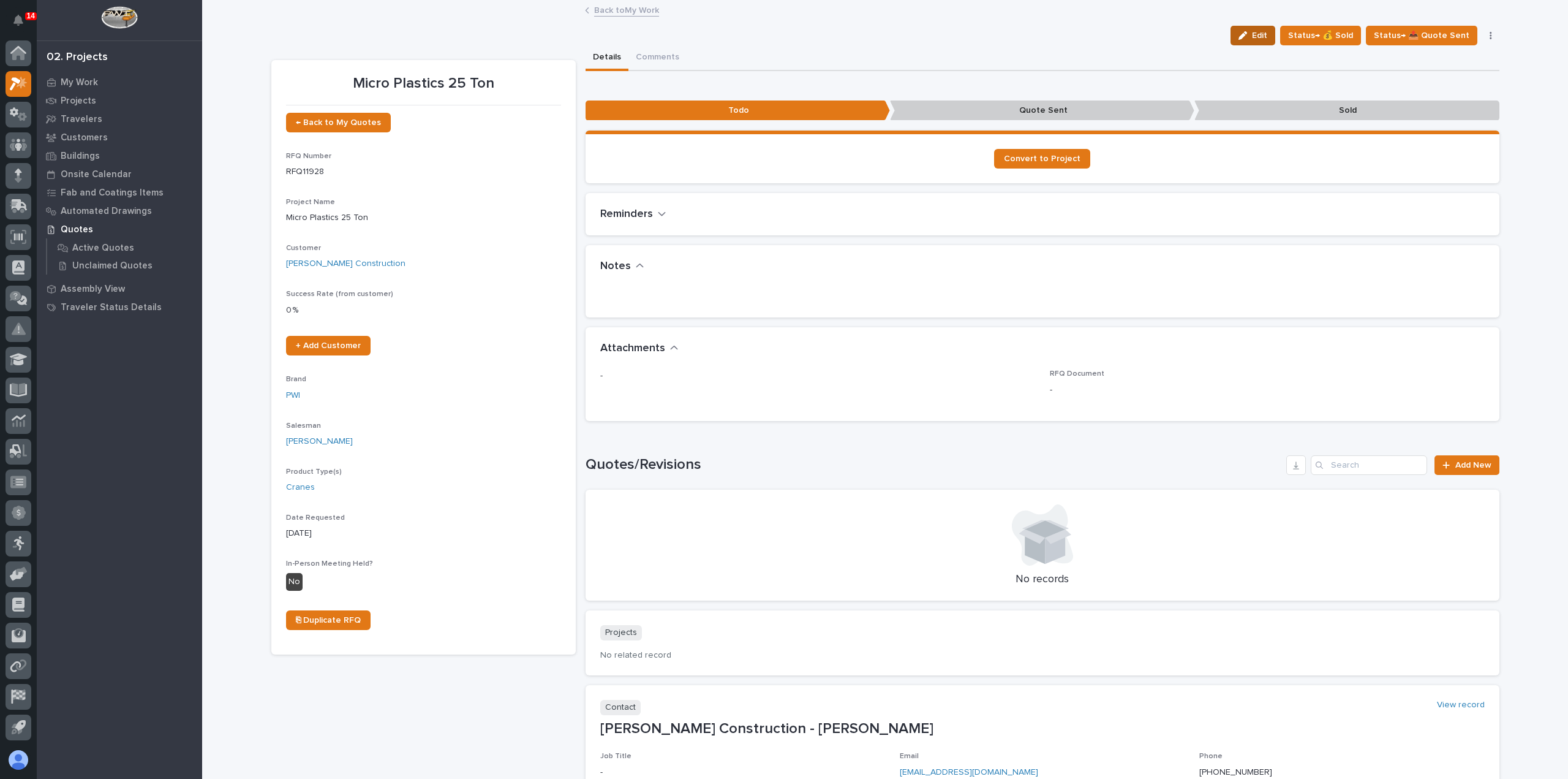
click at [1267, 30] on span "Edit" at bounding box center [1260, 35] width 15 height 11
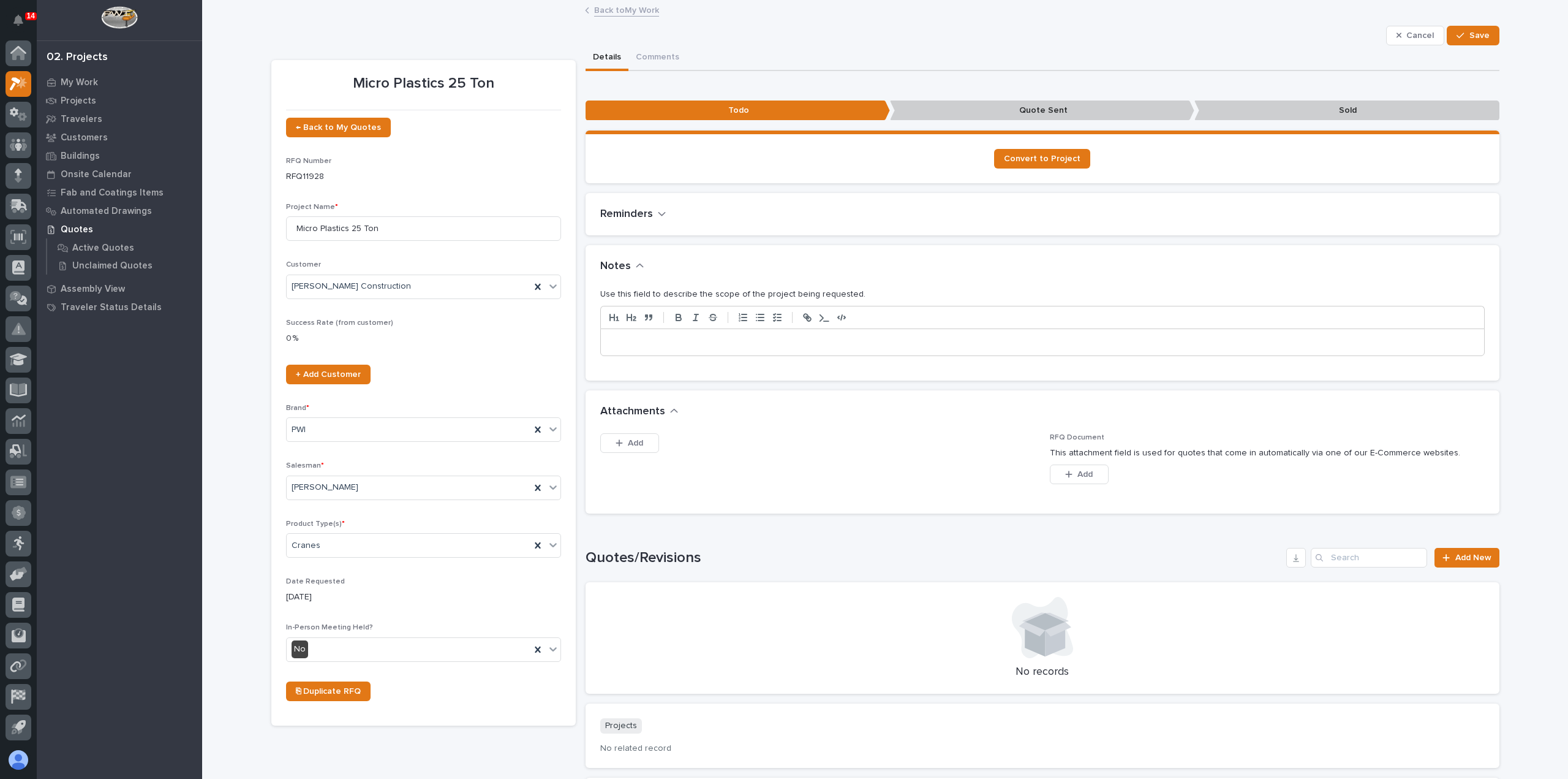
click at [917, 348] on div at bounding box center [1042, 343] width 883 height 27
click at [1457, 39] on icon "button" at bounding box center [1460, 35] width 8 height 9
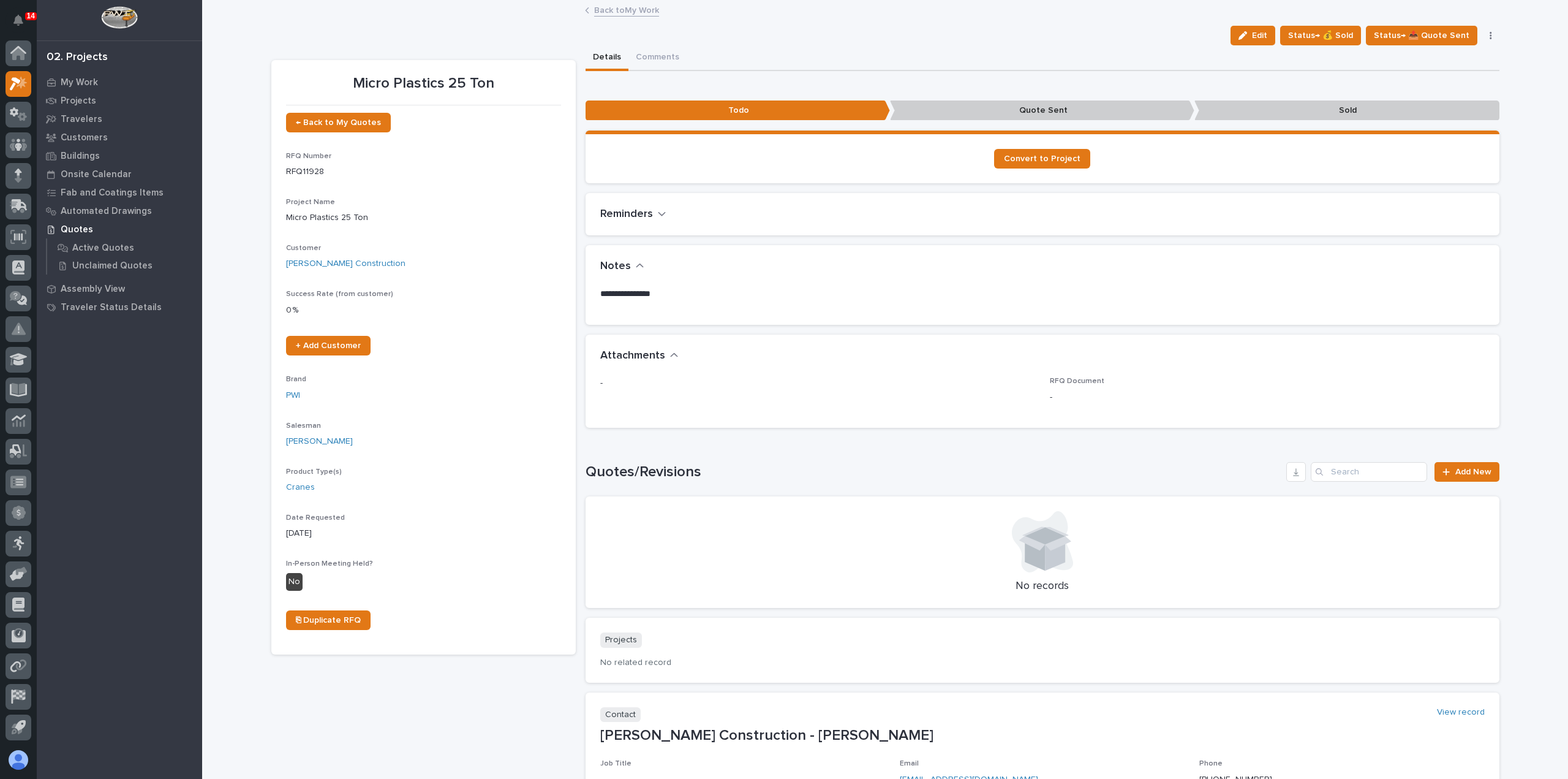
click at [637, 7] on link "Back to My Work" at bounding box center [627, 10] width 65 height 14
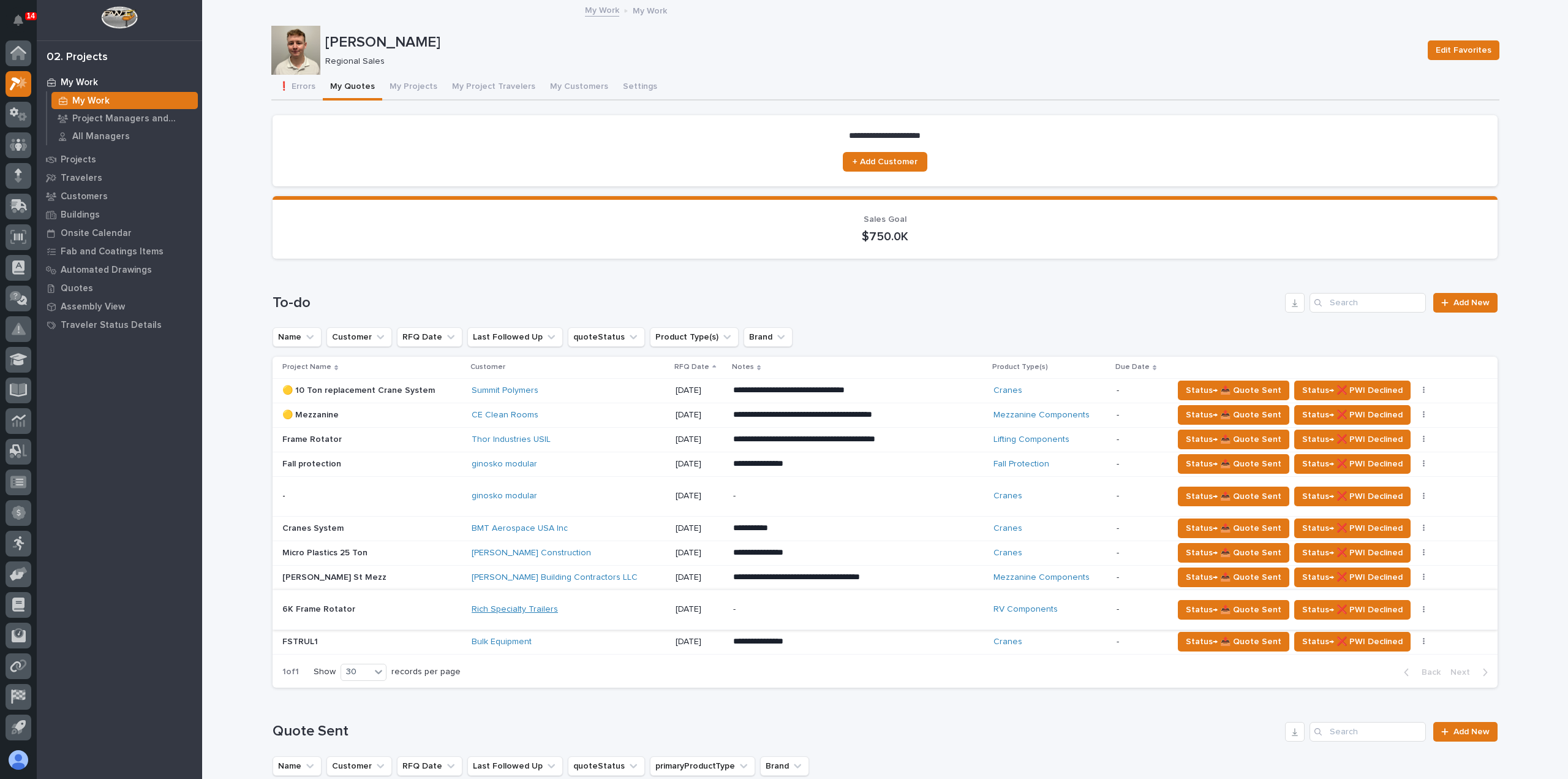
click at [520, 606] on link "Rich Specialty Trailers" at bounding box center [515, 609] width 86 height 10
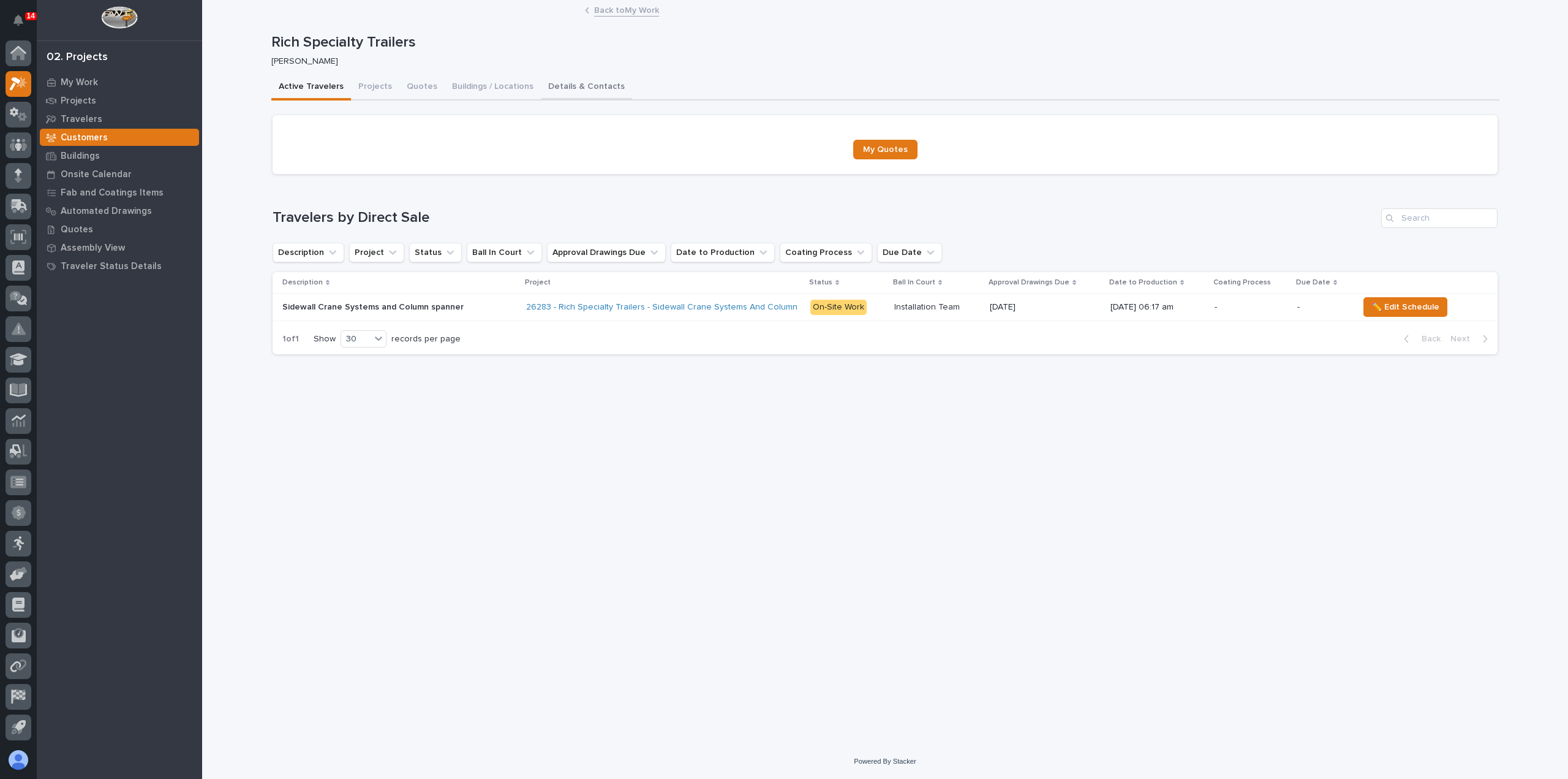
click at [579, 87] on button "Details & Contacts" at bounding box center [586, 87] width 91 height 26
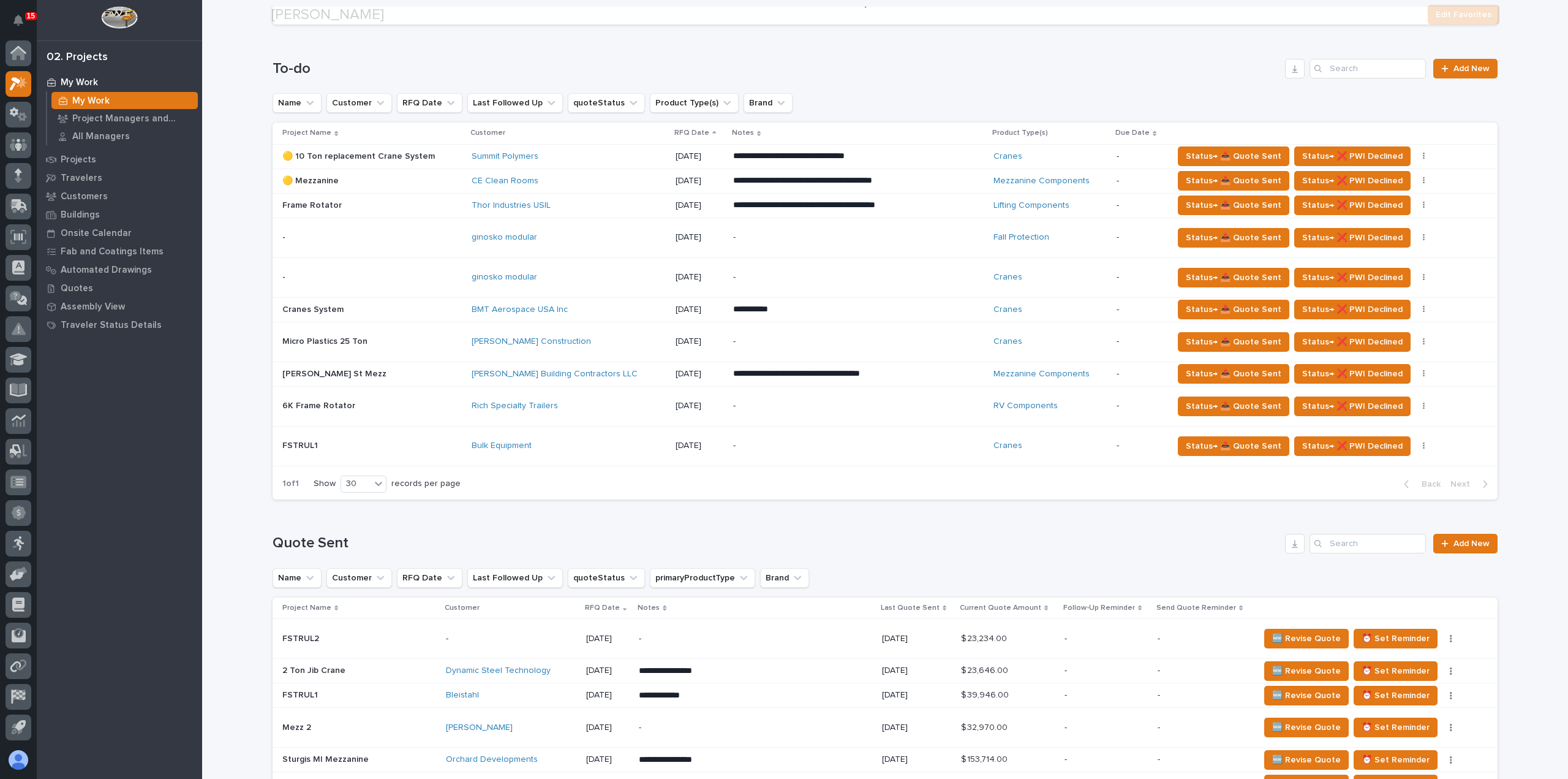
scroll to position [245, 0]
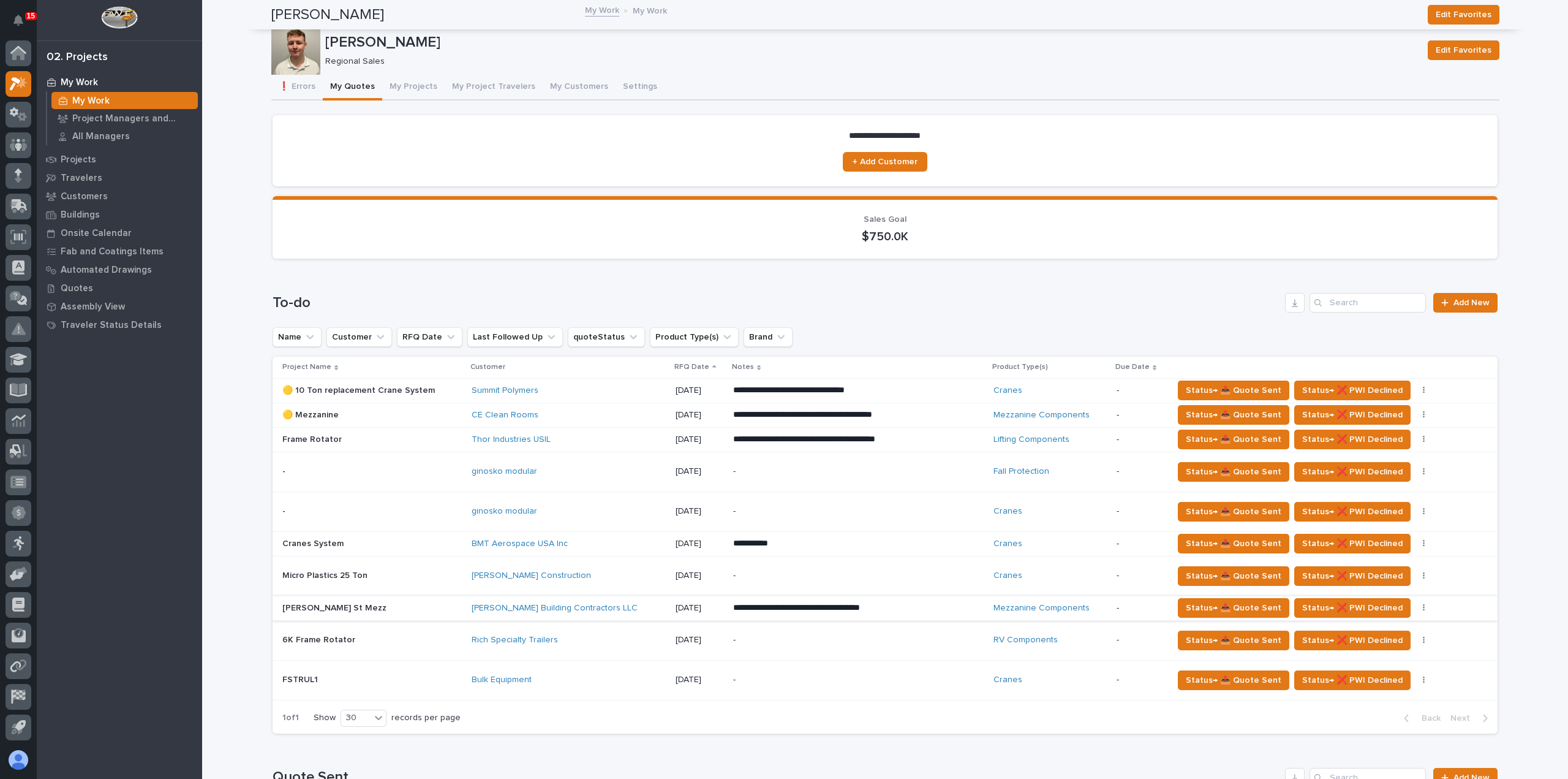
scroll to position [245, 0]
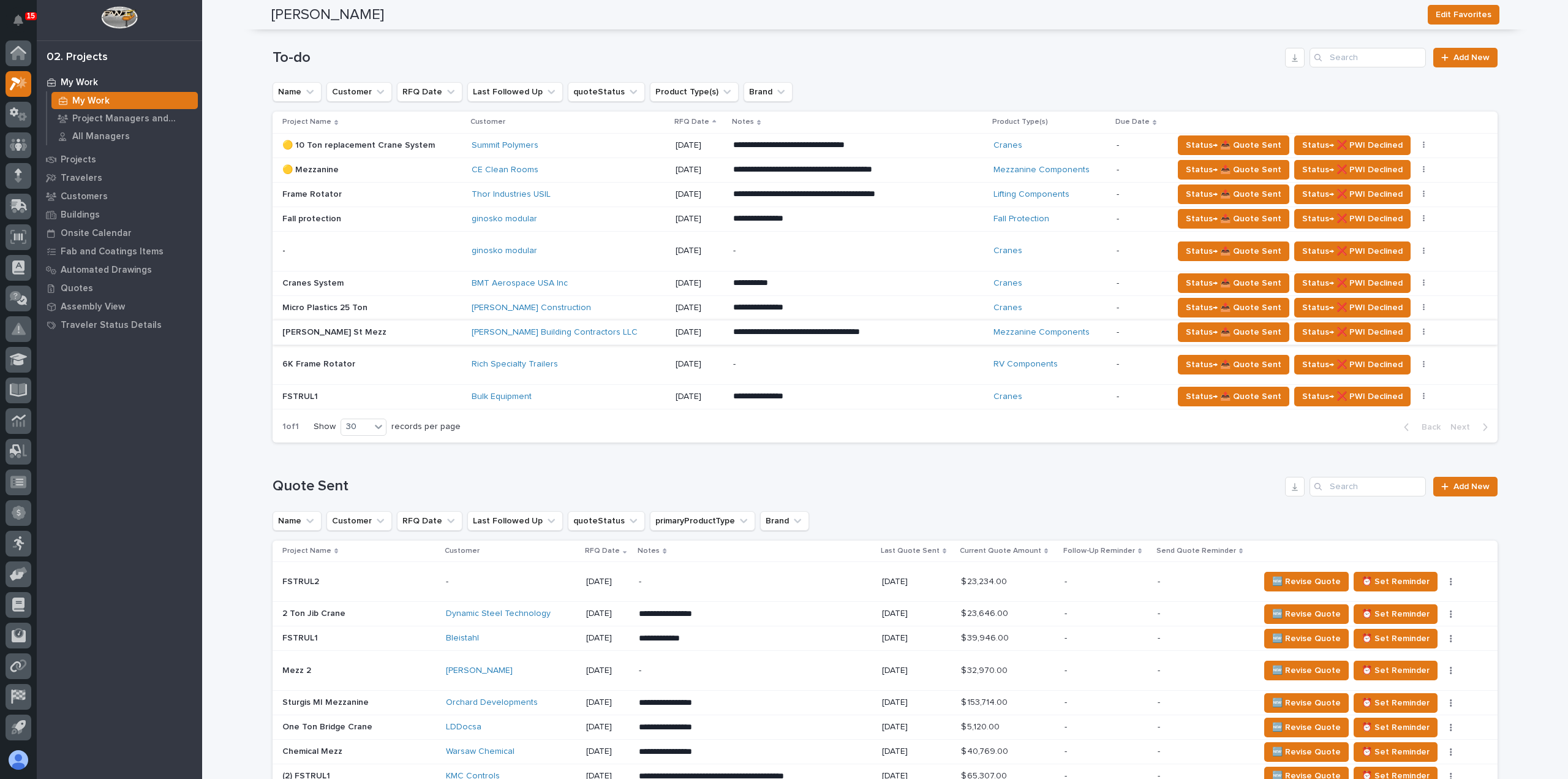
click at [779, 363] on p "-" at bounding box center [840, 364] width 215 height 10
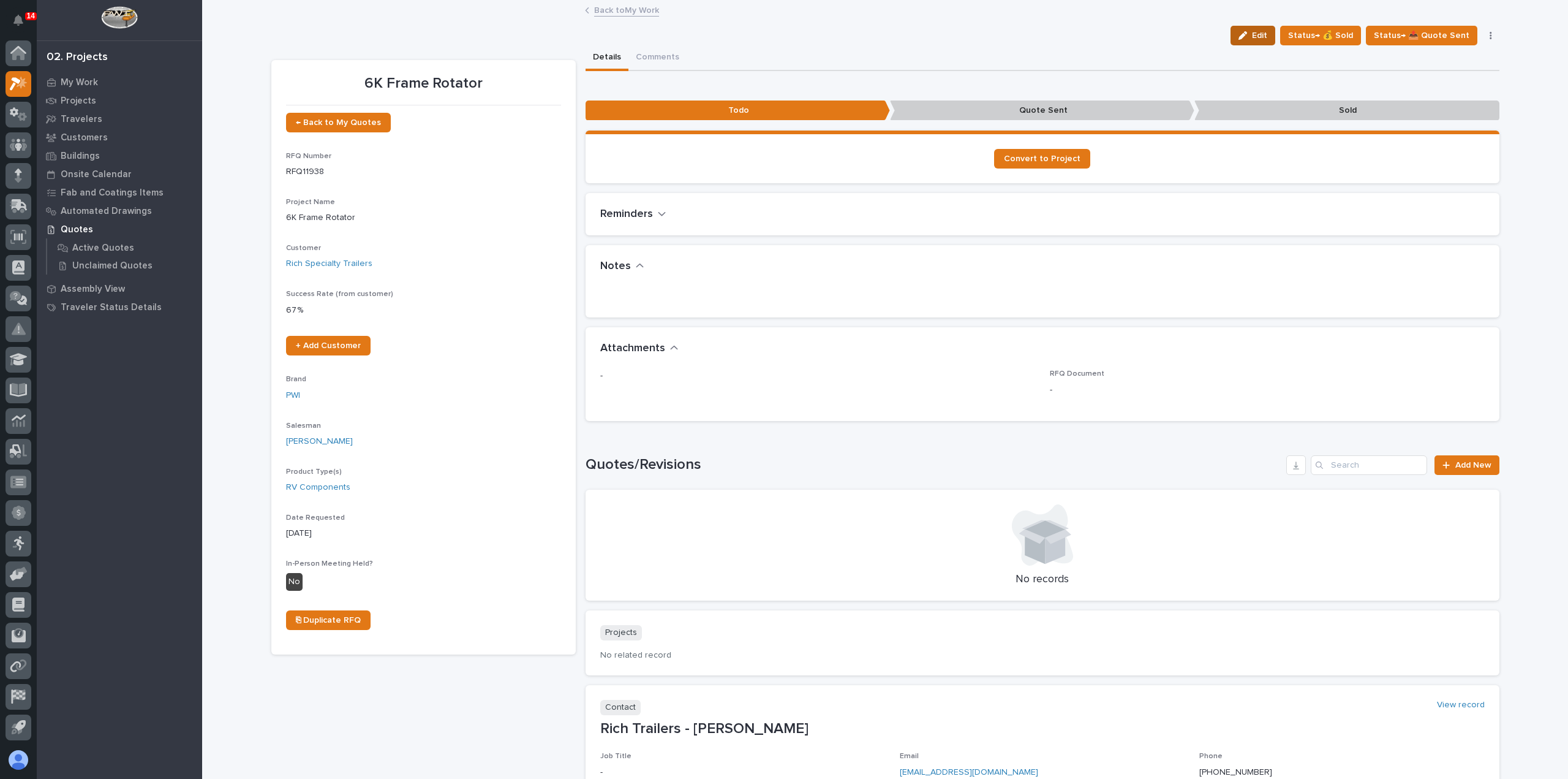
click at [1247, 37] on icon "button" at bounding box center [1243, 35] width 9 height 9
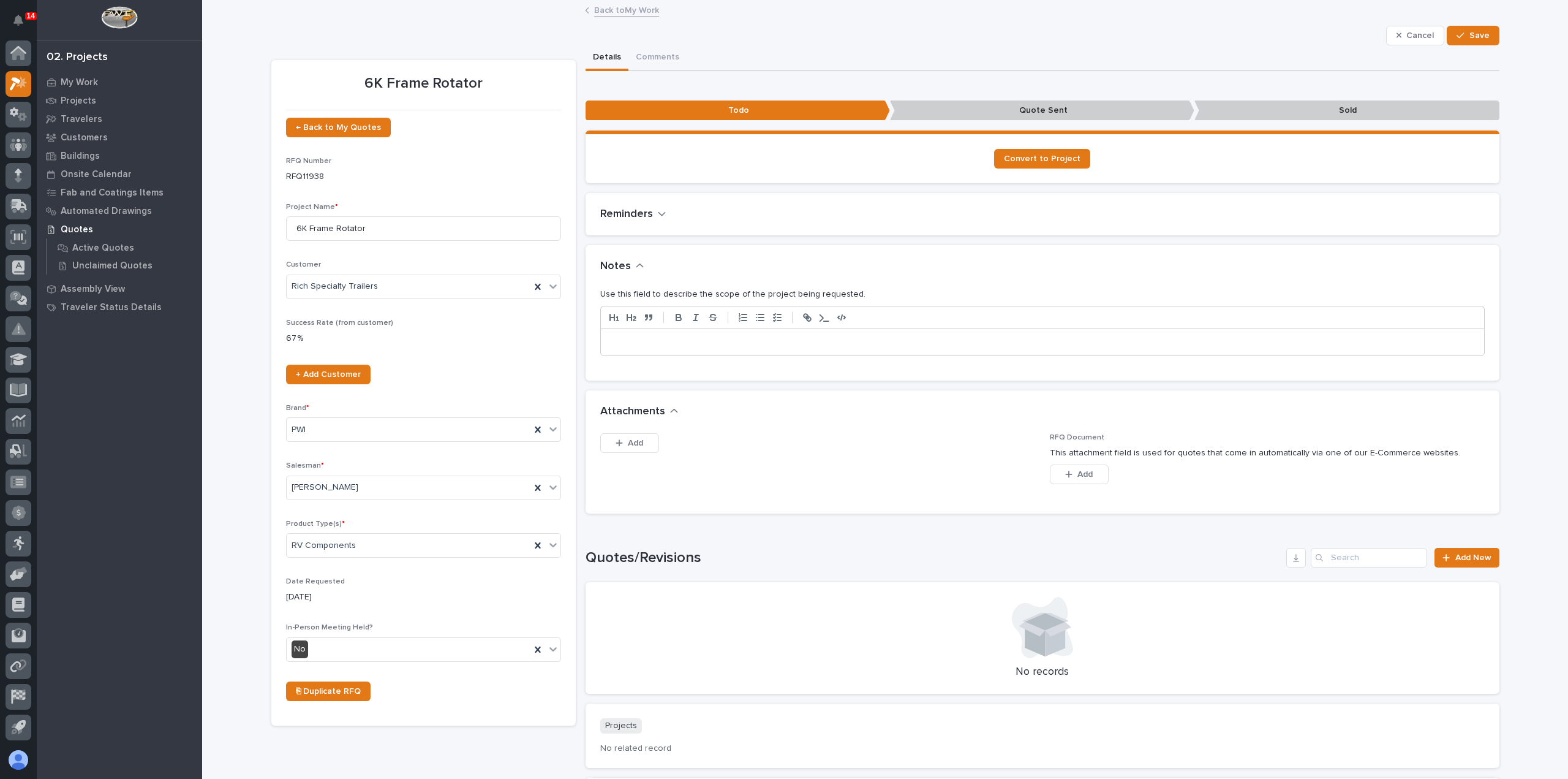
click at [776, 349] on div at bounding box center [1042, 343] width 883 height 27
click at [1462, 37] on div "button" at bounding box center [1462, 35] width 12 height 9
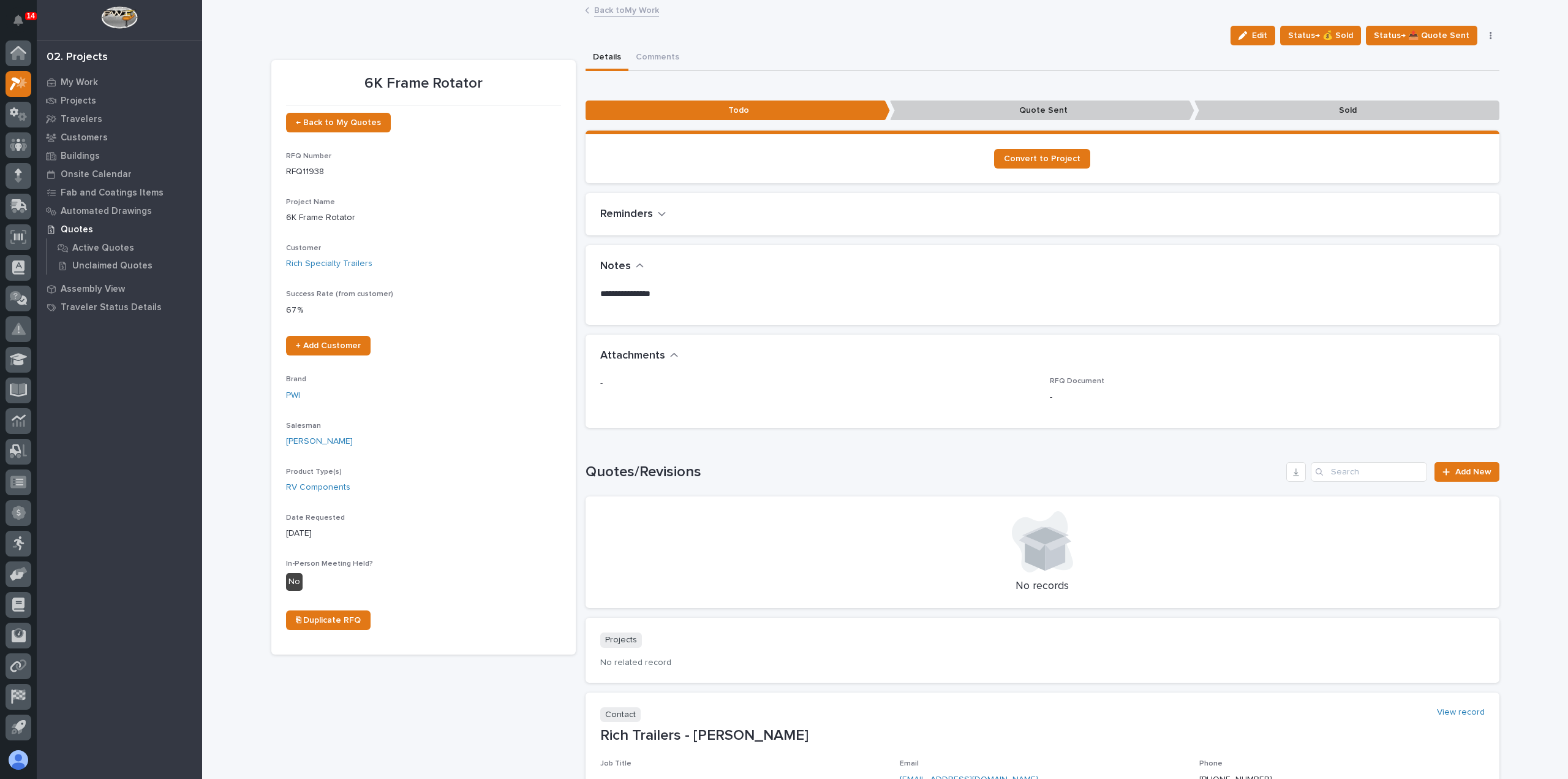
click at [607, 10] on link "Back to My Work" at bounding box center [627, 10] width 65 height 14
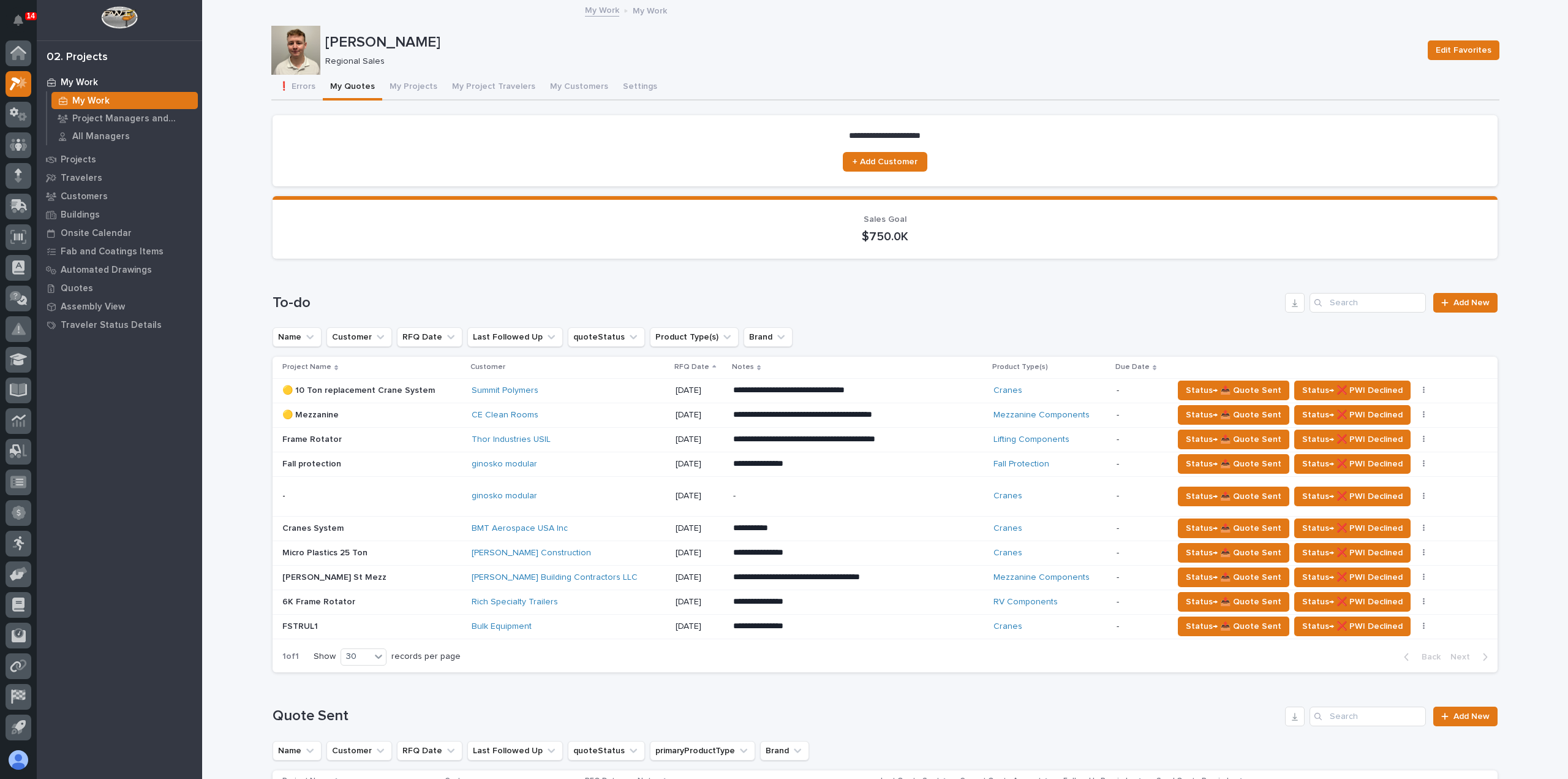
click at [939, 443] on div "**********" at bounding box center [858, 439] width 251 height 22
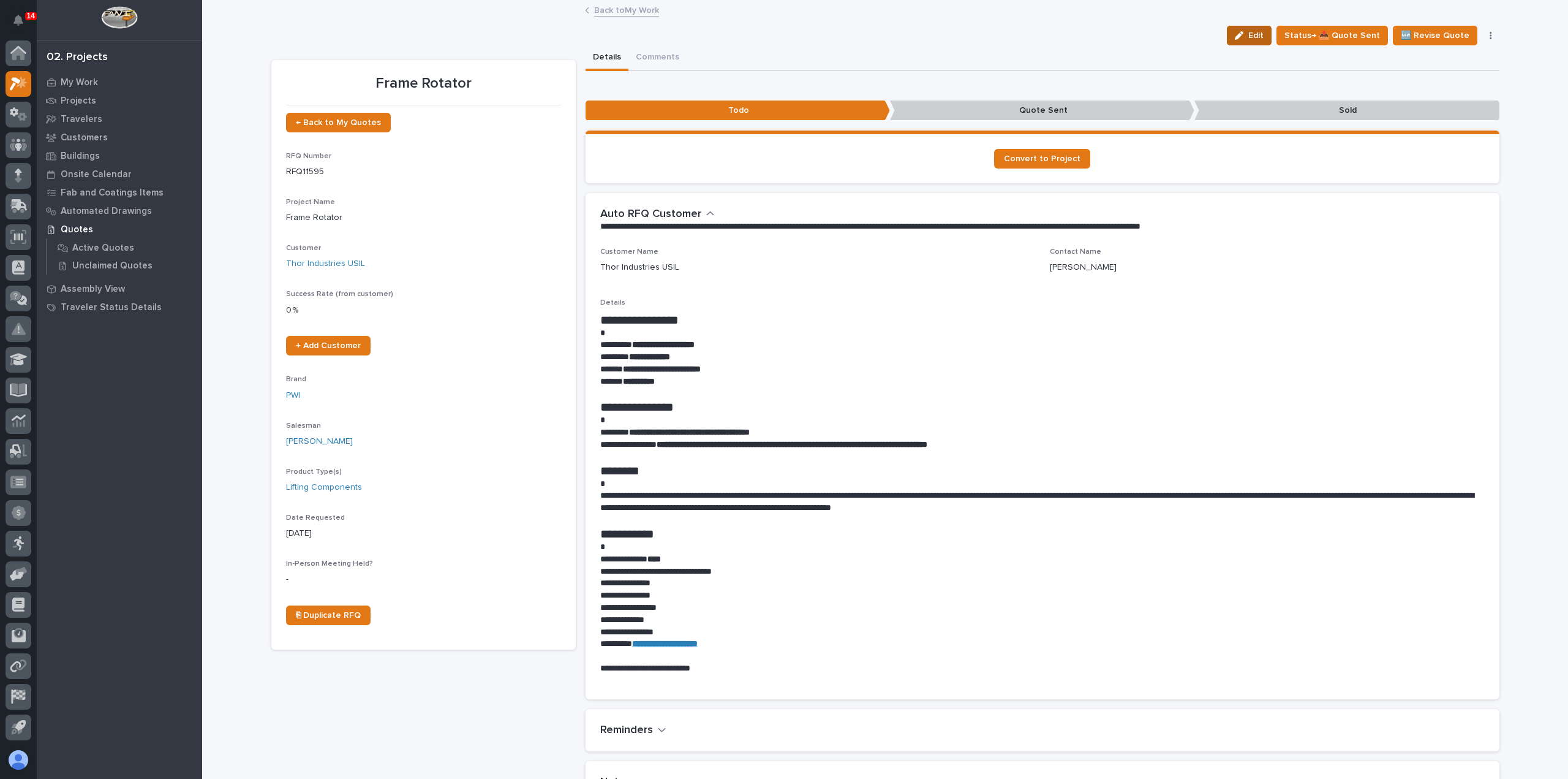
click at [1264, 35] on span "Edit" at bounding box center [1256, 35] width 15 height 11
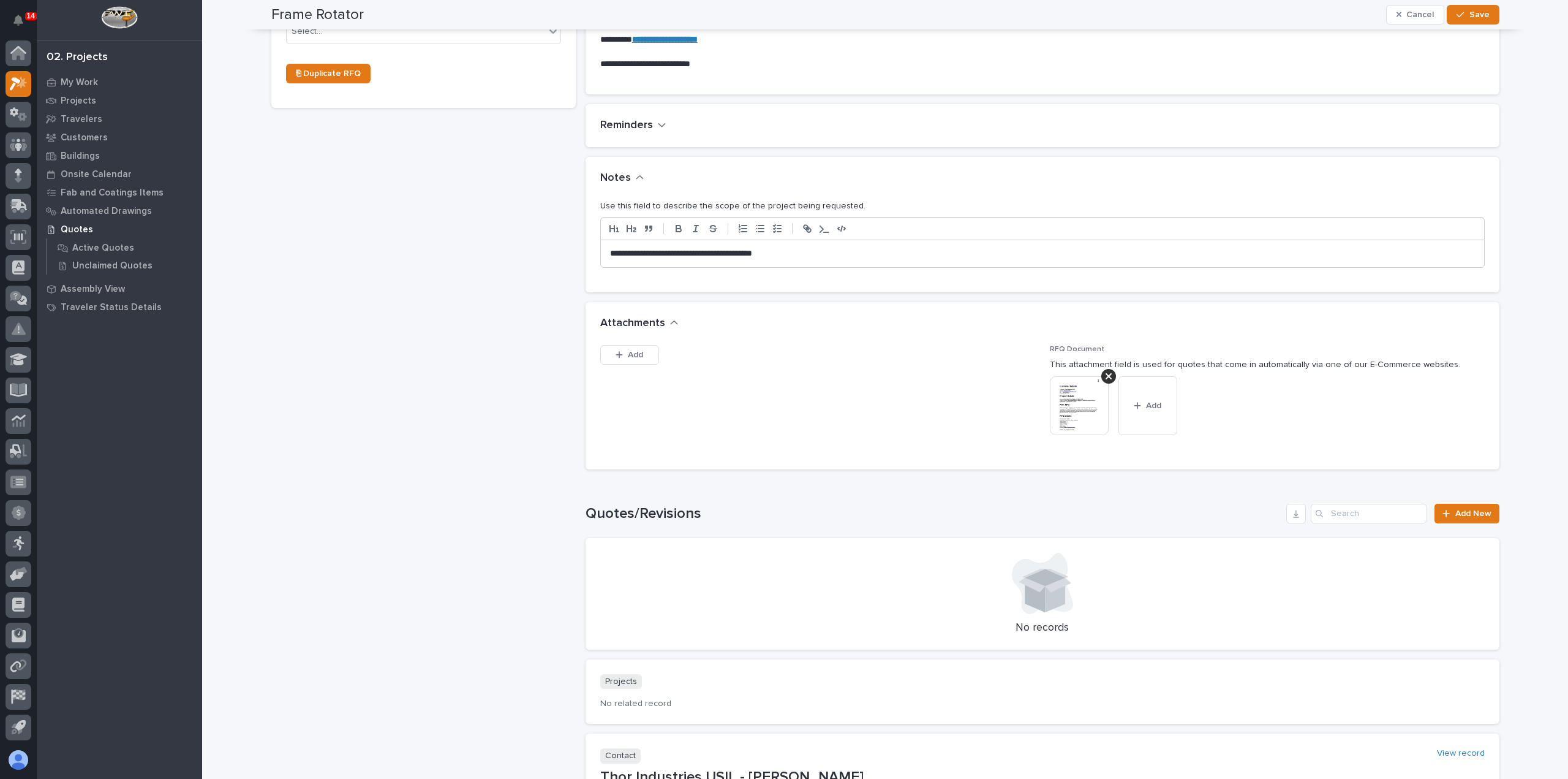
scroll to position [581, 0]
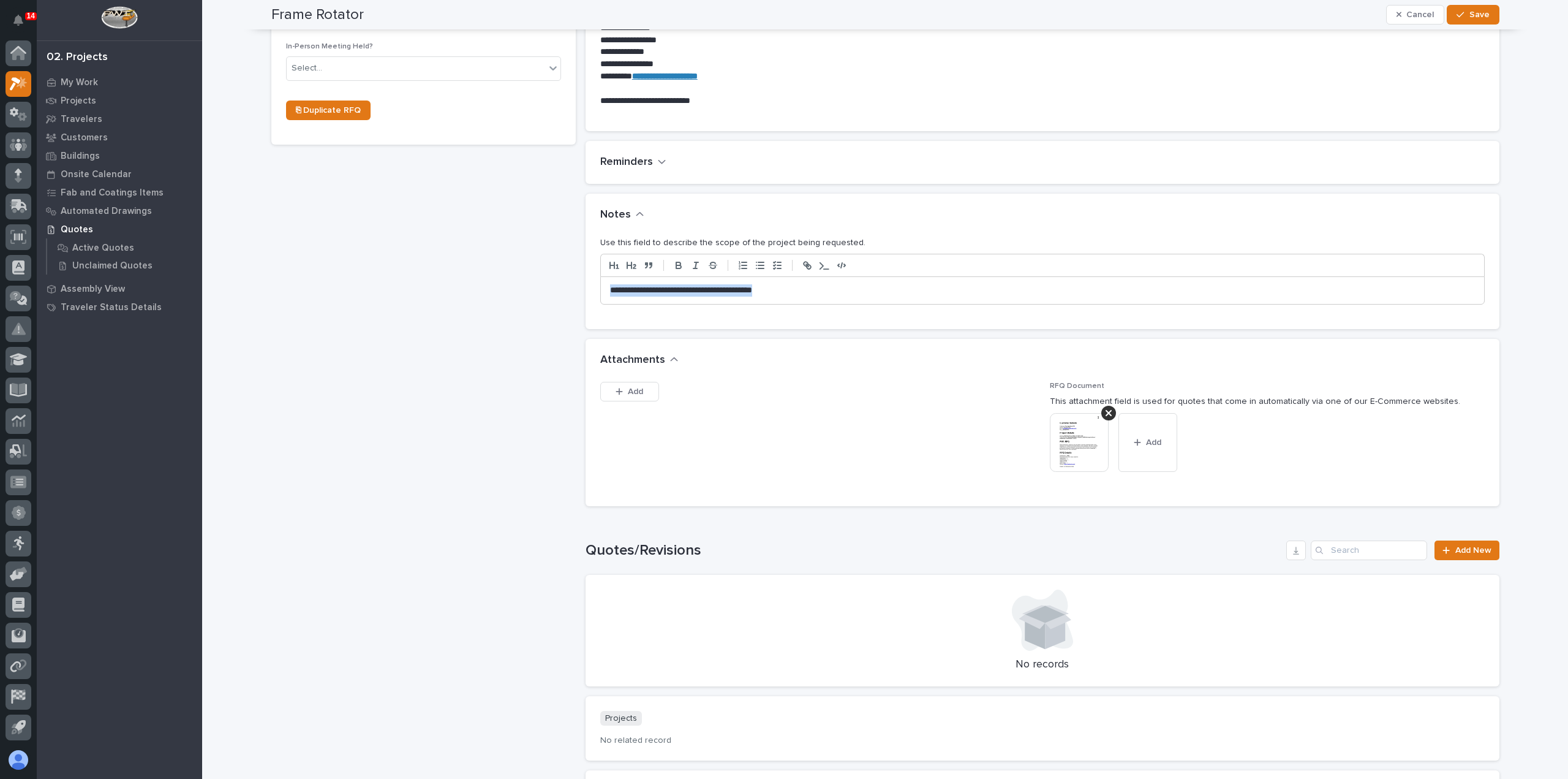
drag, startPoint x: 775, startPoint y: 293, endPoint x: 549, endPoint y: 286, distance: 226.1
click at [549, 286] on div "Frame Rotator ← Back to My Quotes RFQ Number RFQ11595 Project Name * Frame Rota…" at bounding box center [886, 196] width 1228 height 1463
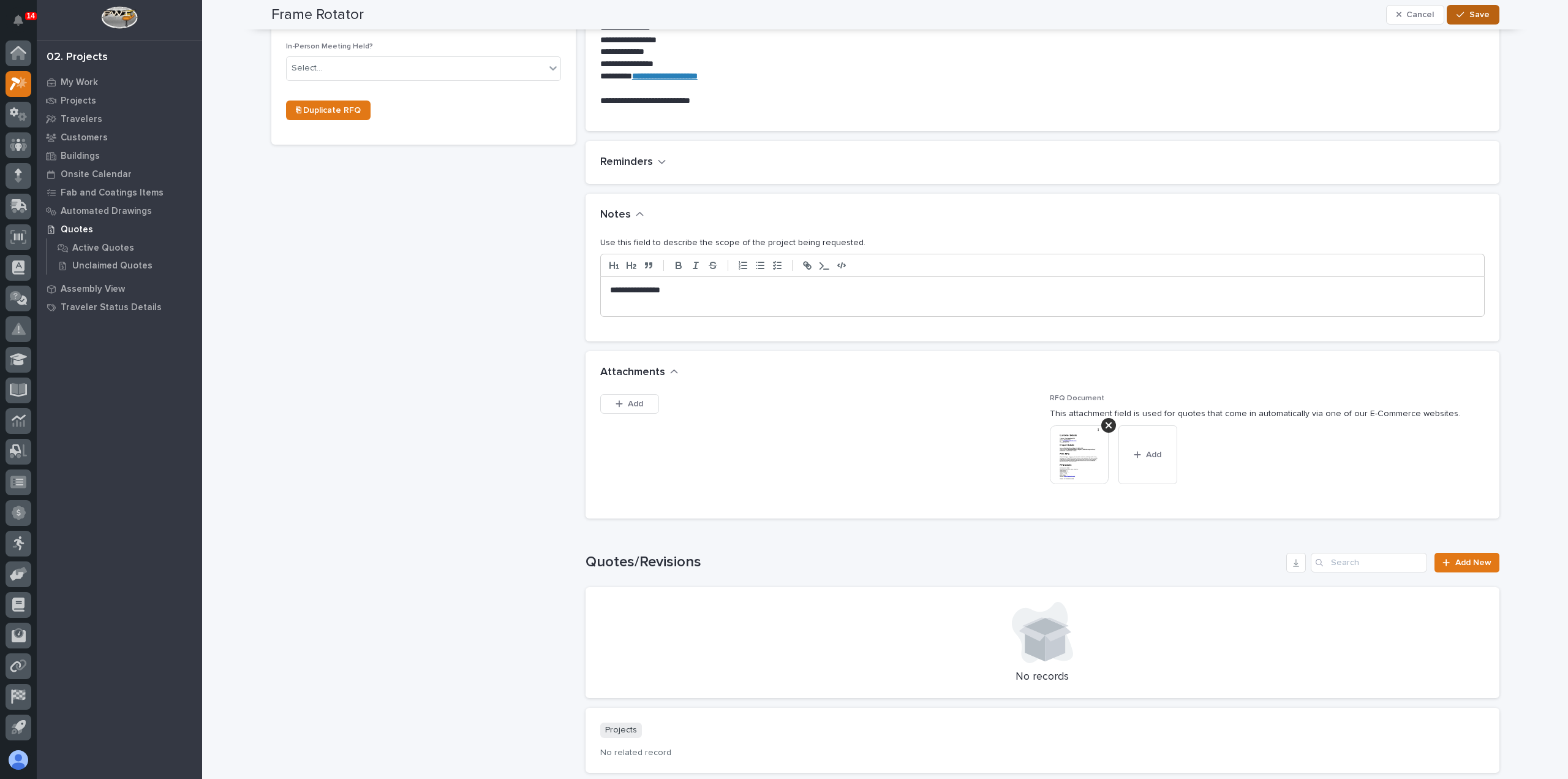
click at [1476, 20] on span "Save" at bounding box center [1479, 15] width 20 height 11
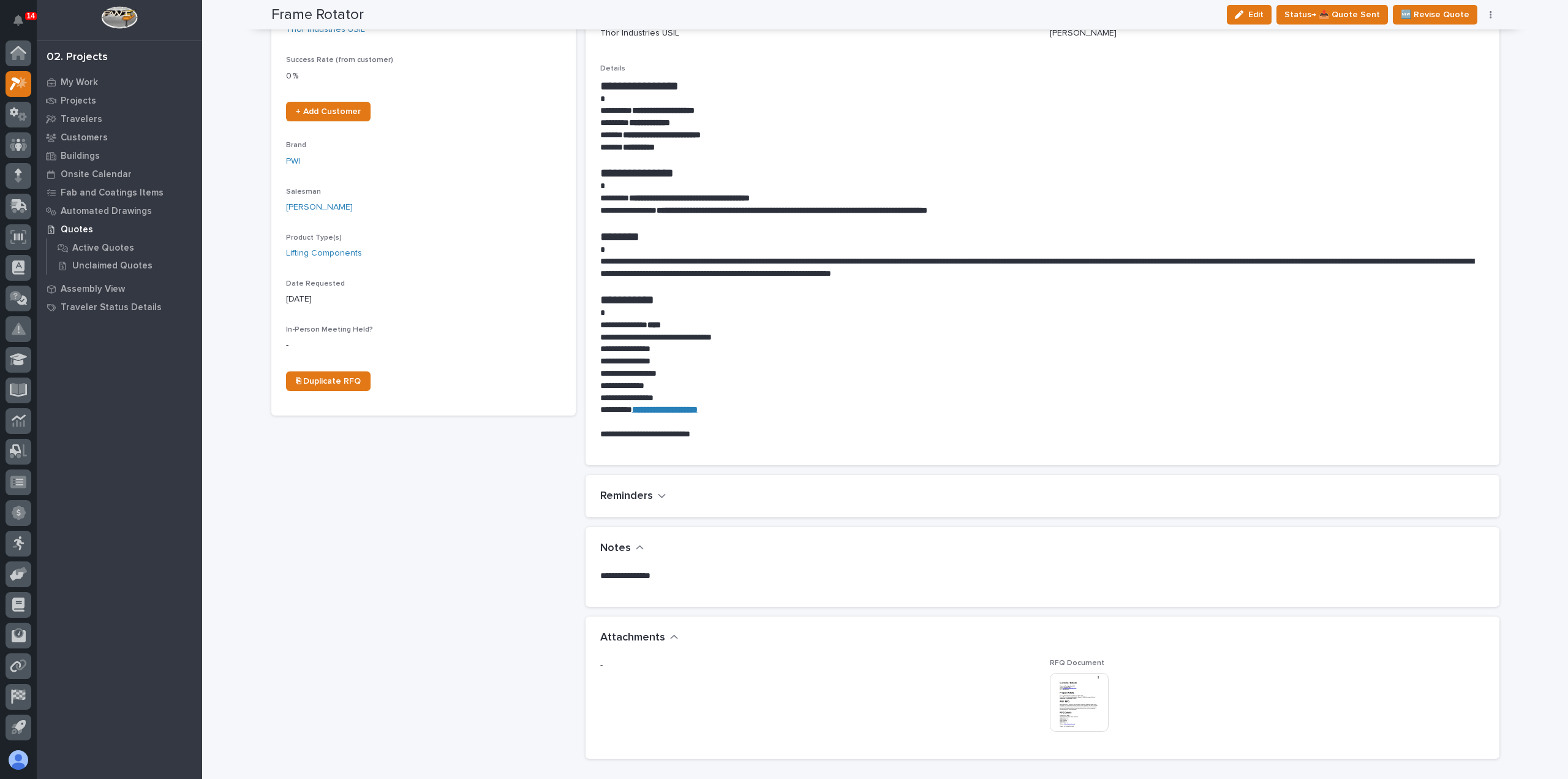
scroll to position [0, 0]
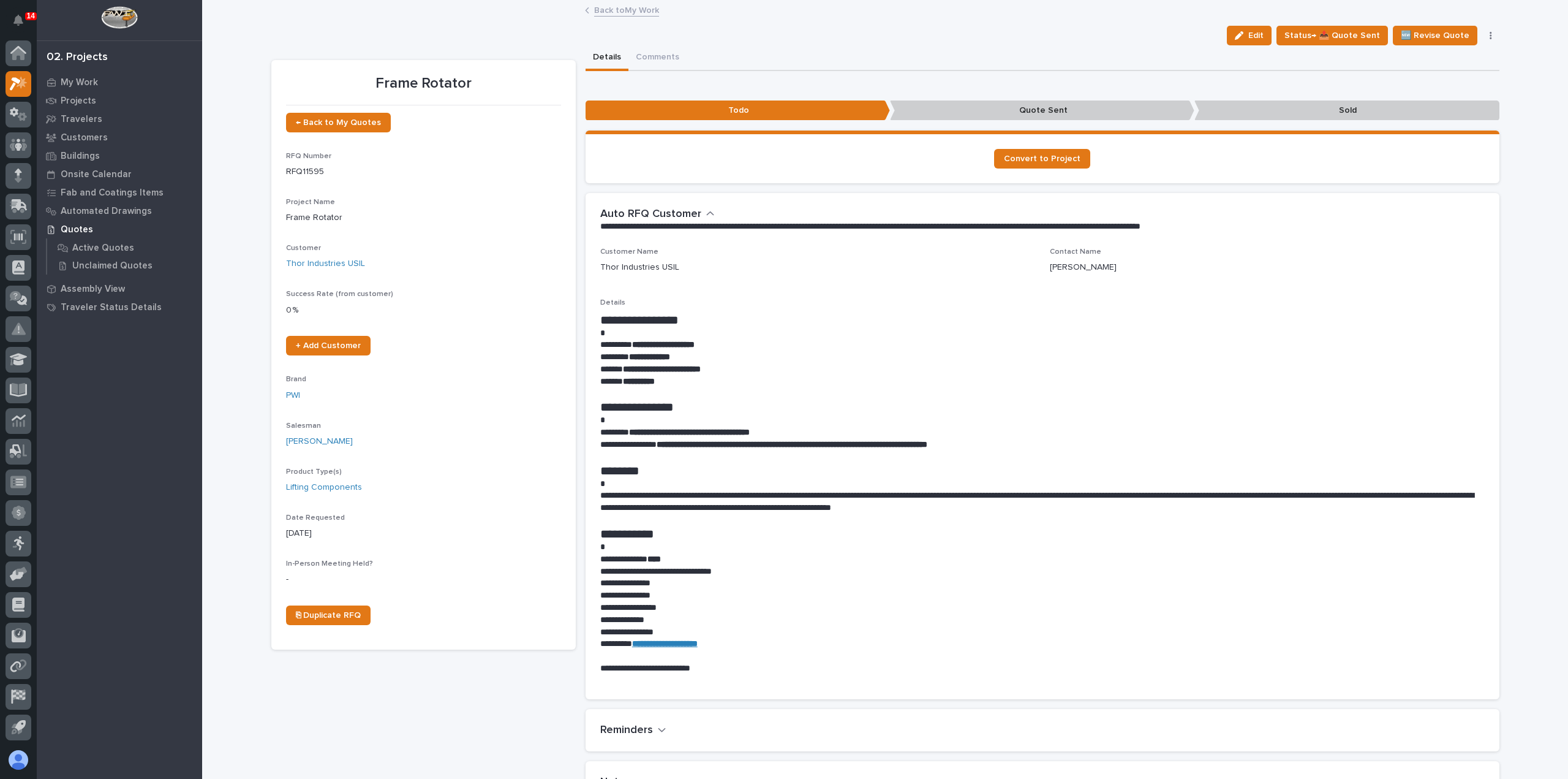
click at [618, 10] on link "Back to My Work" at bounding box center [627, 10] width 65 height 14
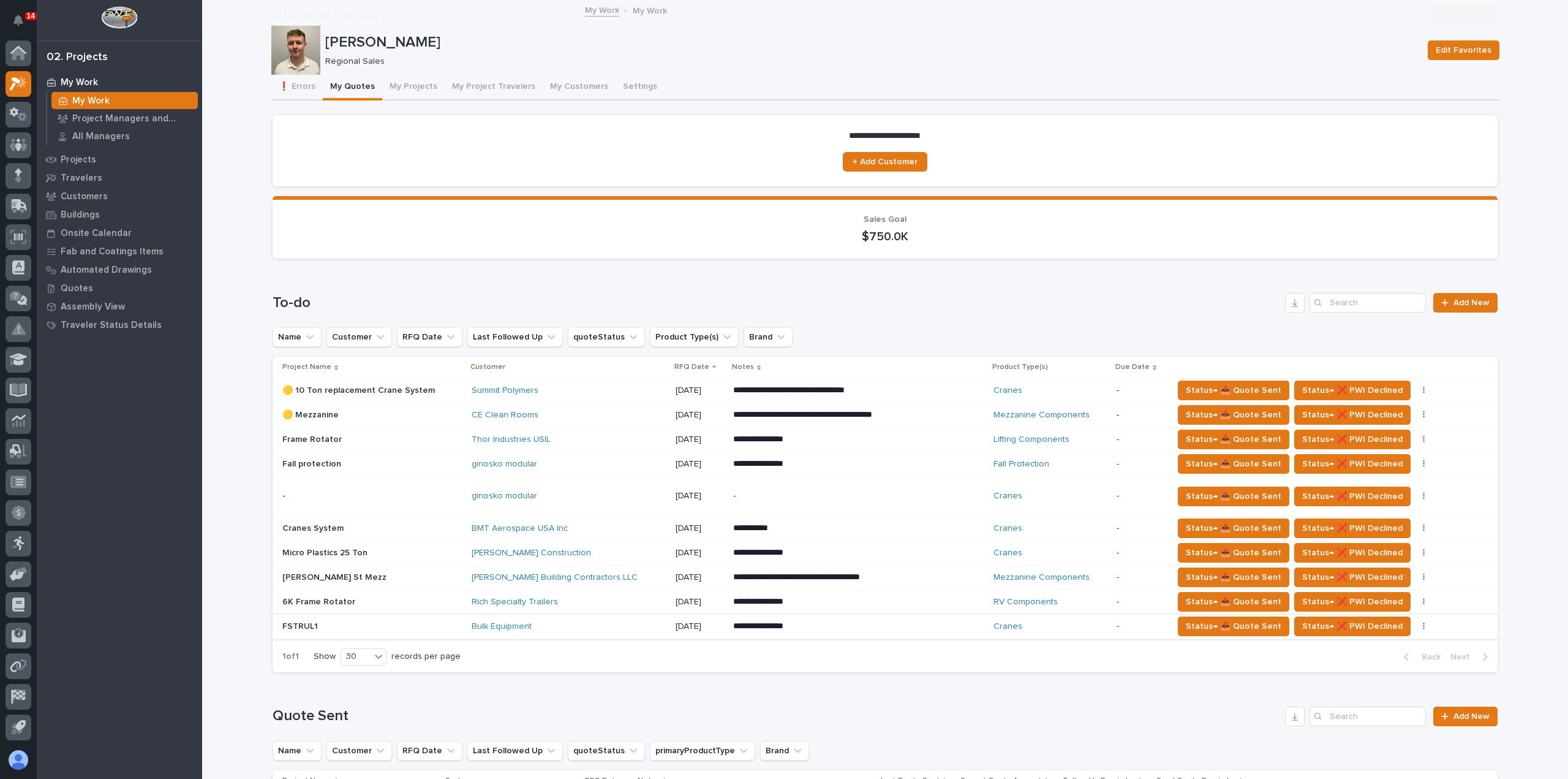
scroll to position [184, 0]
